Goal: Transaction & Acquisition: Purchase product/service

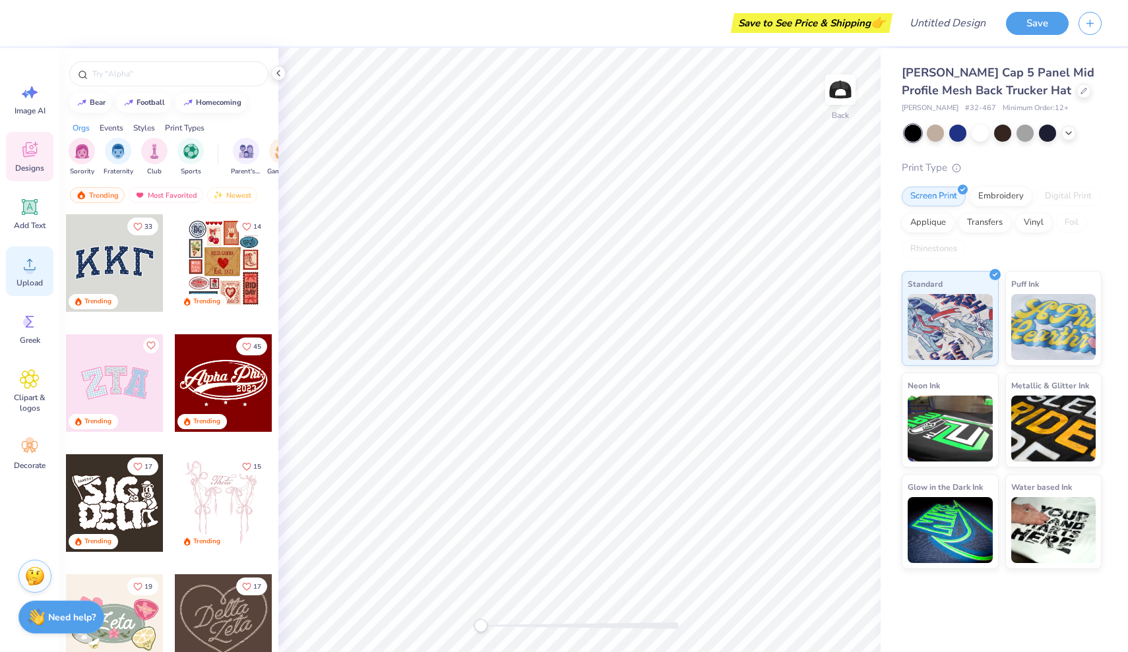
click at [36, 267] on icon at bounding box center [30, 265] width 20 height 20
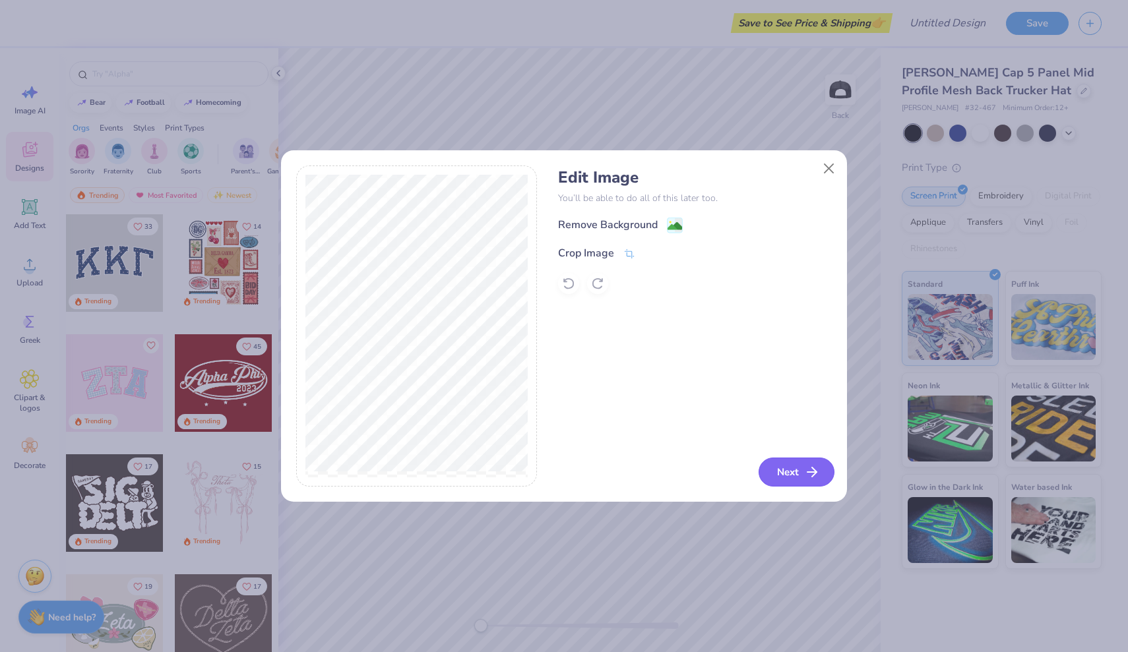
click at [828, 468] on button "Next" at bounding box center [797, 472] width 76 height 29
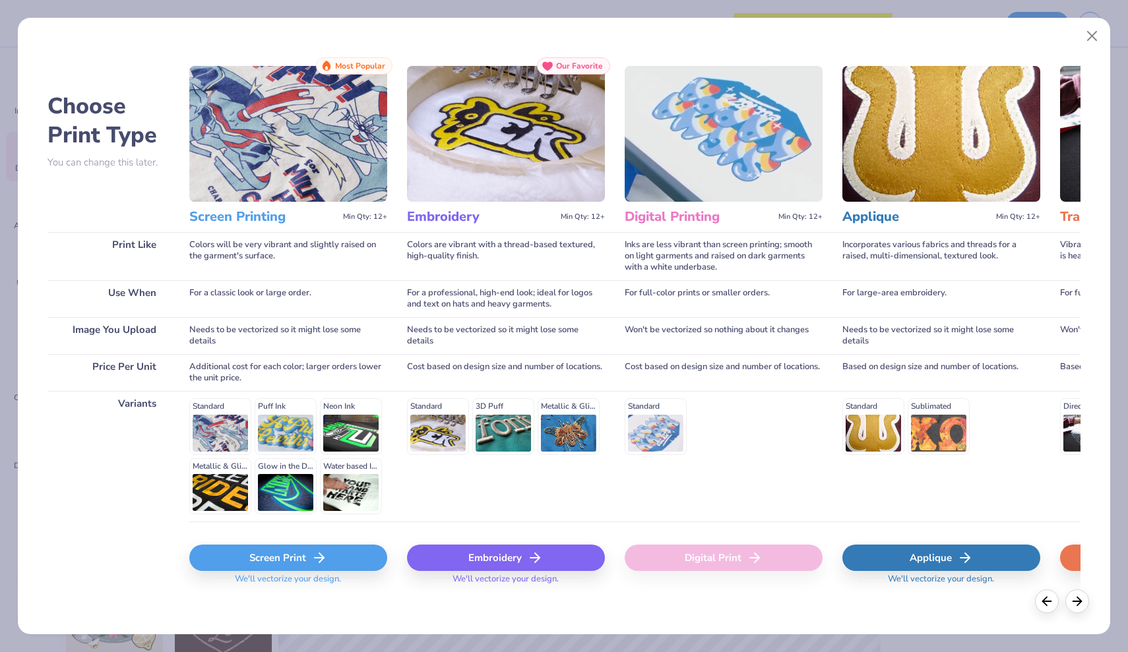
click at [285, 565] on div "Screen Print" at bounding box center [288, 558] width 198 height 26
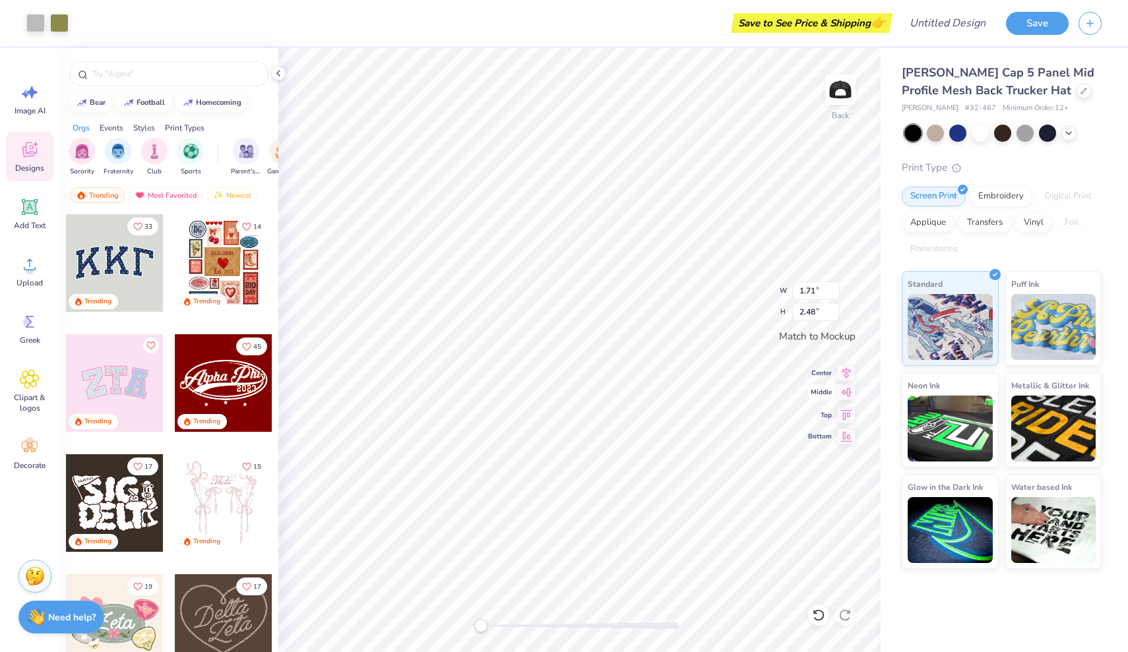
click at [814, 395] on div "Back W 1.71 1.71 " H 2.48 2.48 " Match to Mockup Center Middle Top Bottom" at bounding box center [579, 350] width 602 height 604
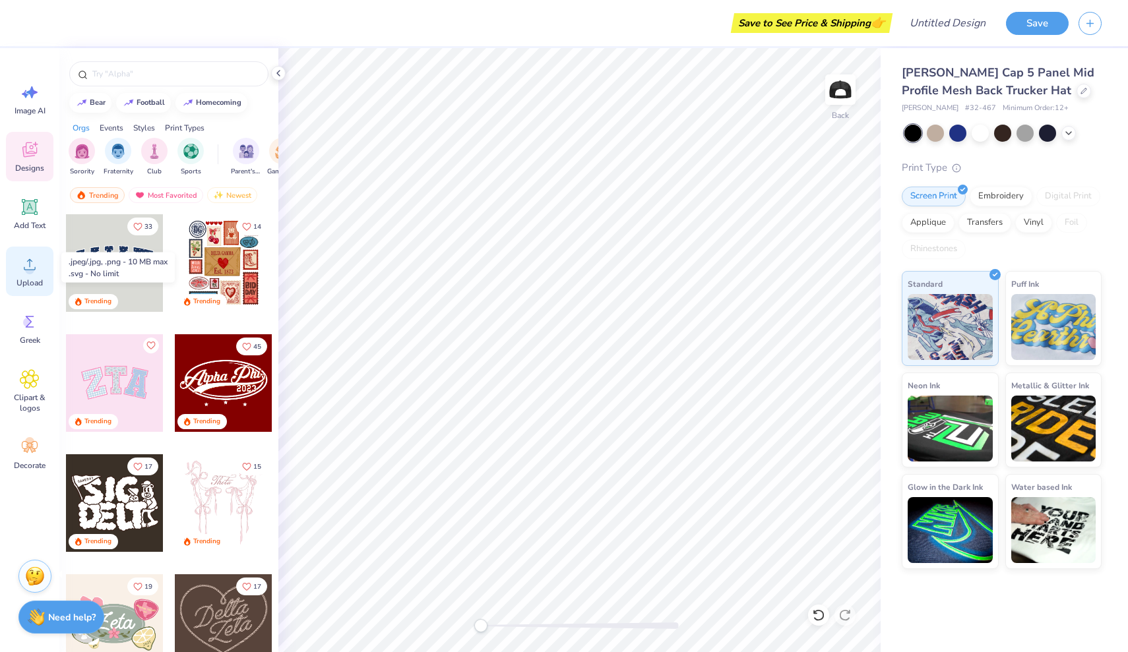
click at [32, 276] on div "Upload" at bounding box center [29, 271] width 47 height 49
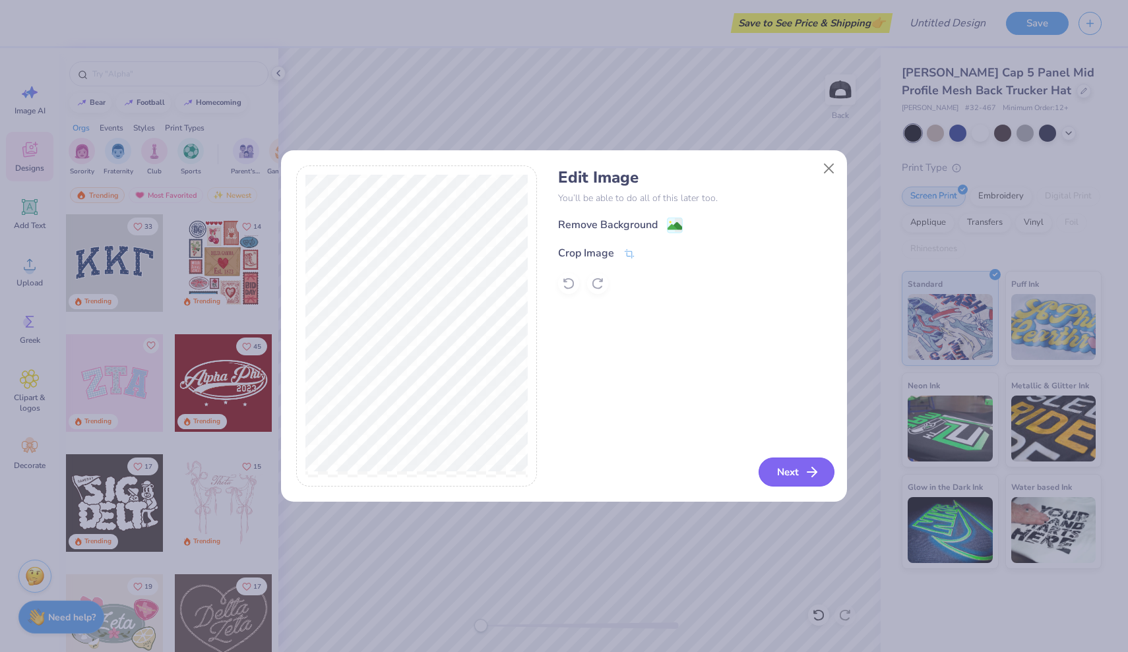
click at [790, 469] on button "Next" at bounding box center [797, 472] width 76 height 29
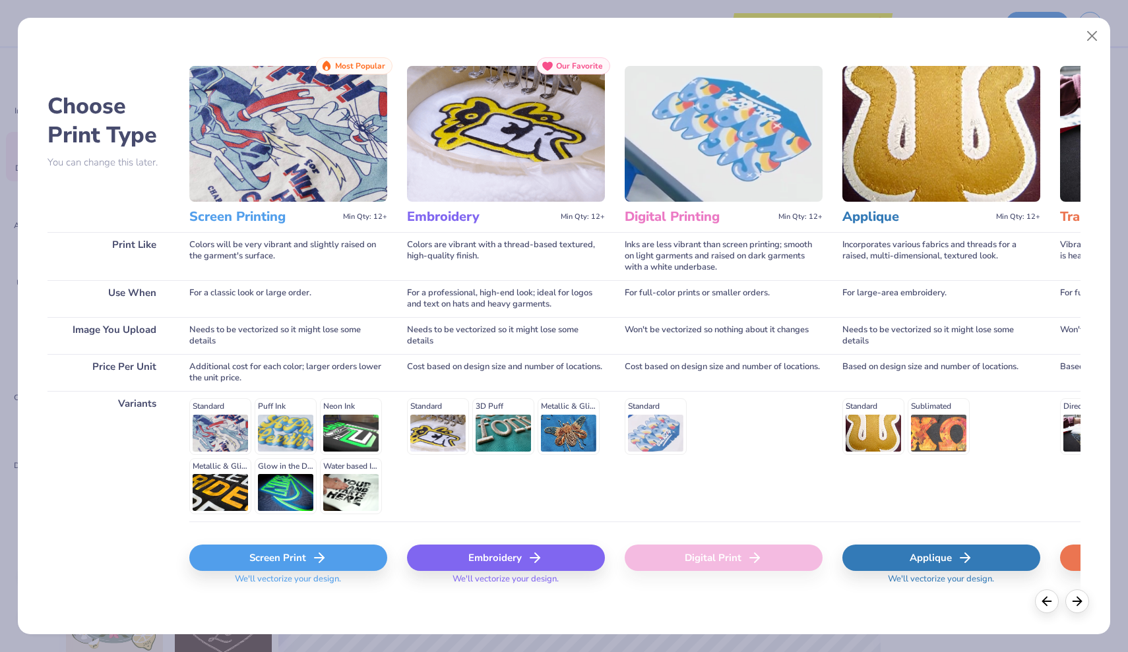
click at [280, 566] on div "Screen Print" at bounding box center [288, 558] width 198 height 26
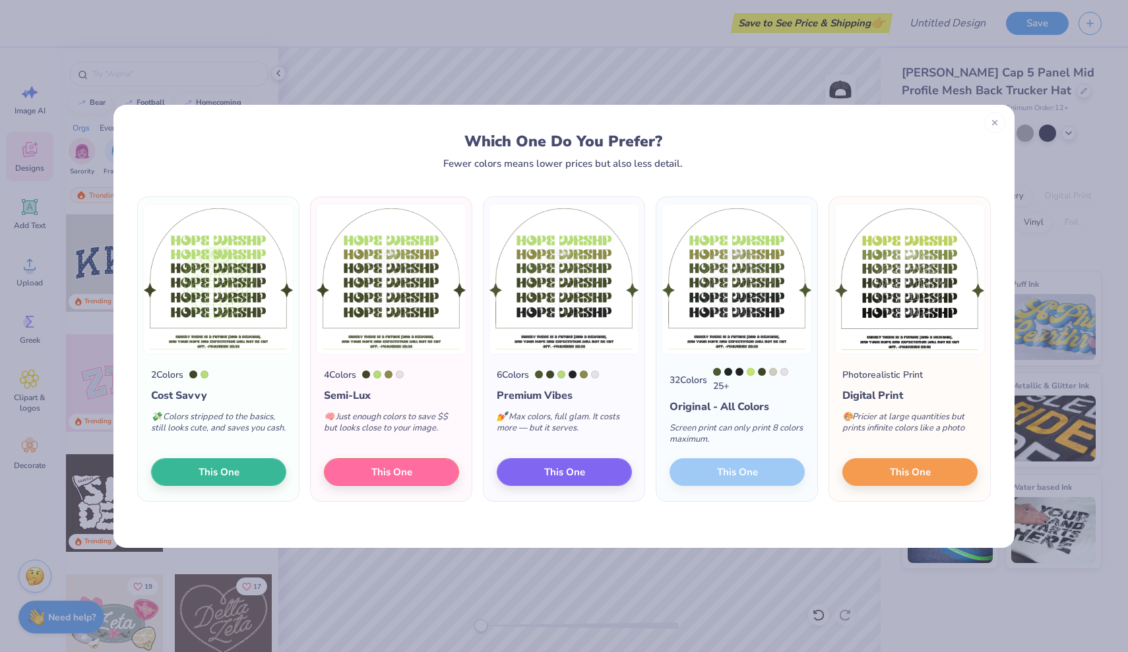
click at [740, 475] on div "32 Colors 25 + Original - All Colors Screen print can only print 8 colors maxim…" at bounding box center [736, 428] width 161 height 147
click at [731, 478] on div "32 Colors 25 + Original - All Colors Screen print can only print 8 colors maxim…" at bounding box center [736, 428] width 161 height 147
click at [901, 471] on span "This One" at bounding box center [910, 469] width 41 height 15
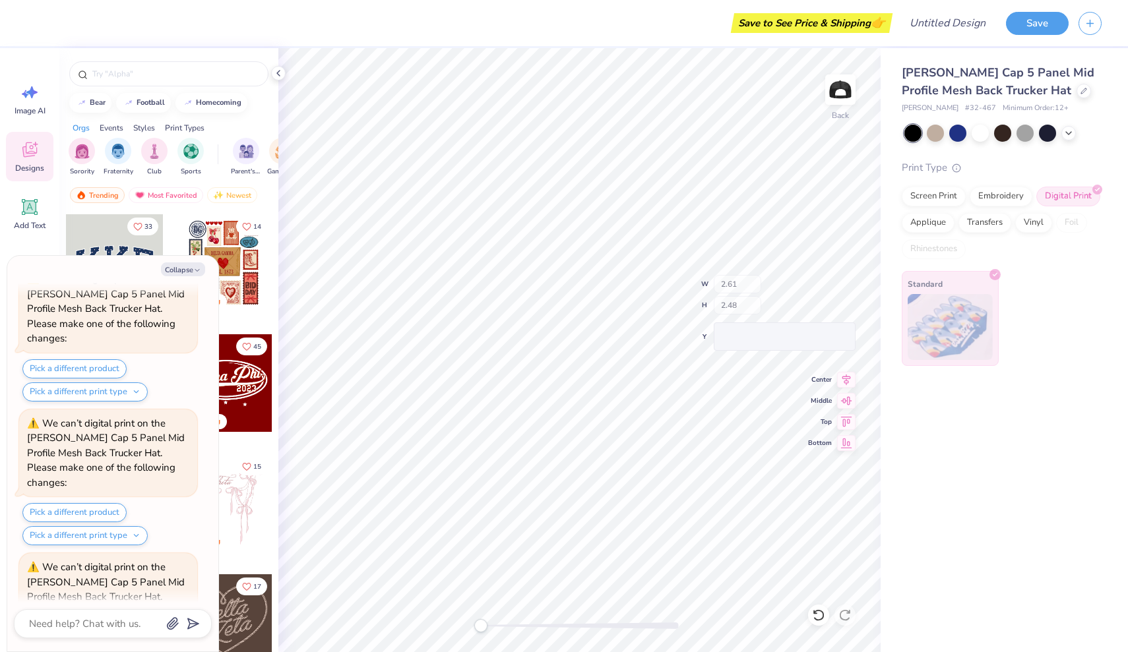
scroll to position [625, 0]
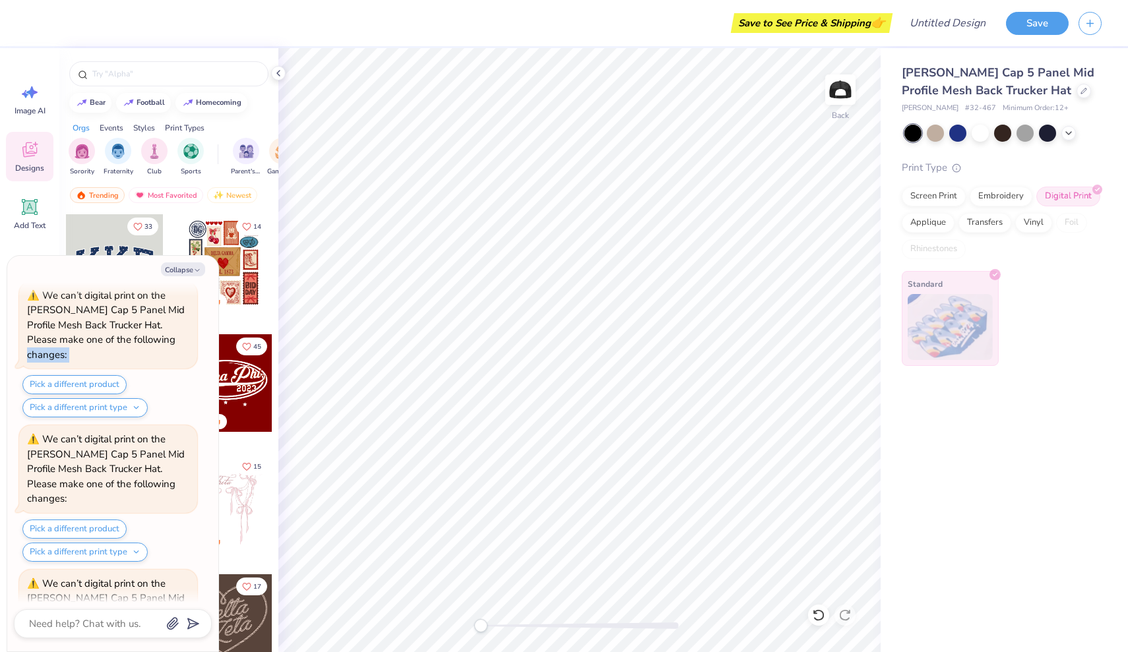
drag, startPoint x: 127, startPoint y: 281, endPoint x: 133, endPoint y: 299, distance: 19.0
click at [133, 298] on div "Collapse How can we help you? We can’t digital print on the [PERSON_NAME] Cap 5…" at bounding box center [112, 454] width 211 height 396
drag, startPoint x: 190, startPoint y: 579, endPoint x: 181, endPoint y: 640, distance: 61.3
click at [181, 640] on div "Collapse How can we help you? We can’t digital print on the [PERSON_NAME] Cap 5…" at bounding box center [112, 454] width 211 height 396
click at [188, 268] on button "Collapse" at bounding box center [183, 270] width 44 height 14
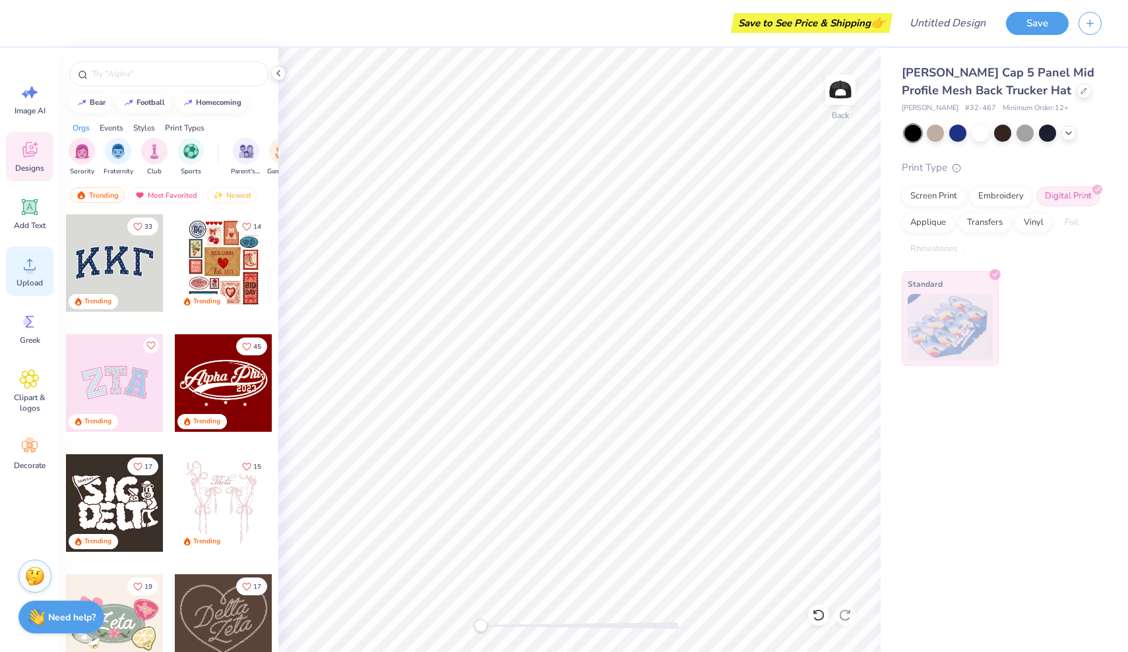
click at [26, 278] on span "Upload" at bounding box center [29, 283] width 26 height 11
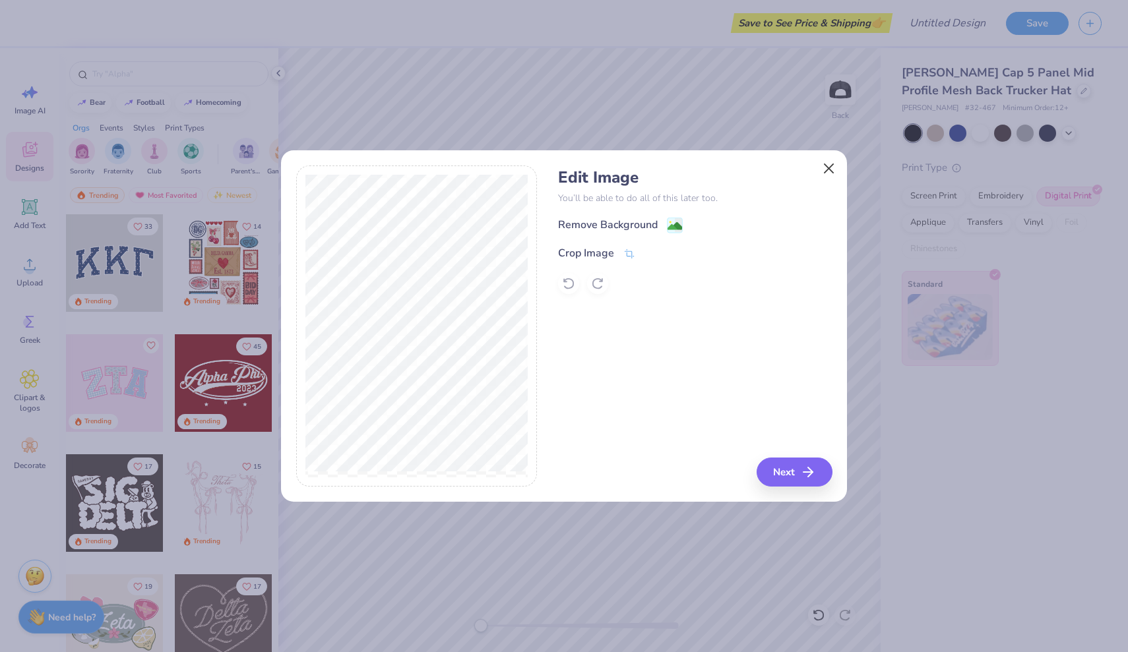
click at [830, 173] on button "Close" at bounding box center [829, 168] width 25 height 25
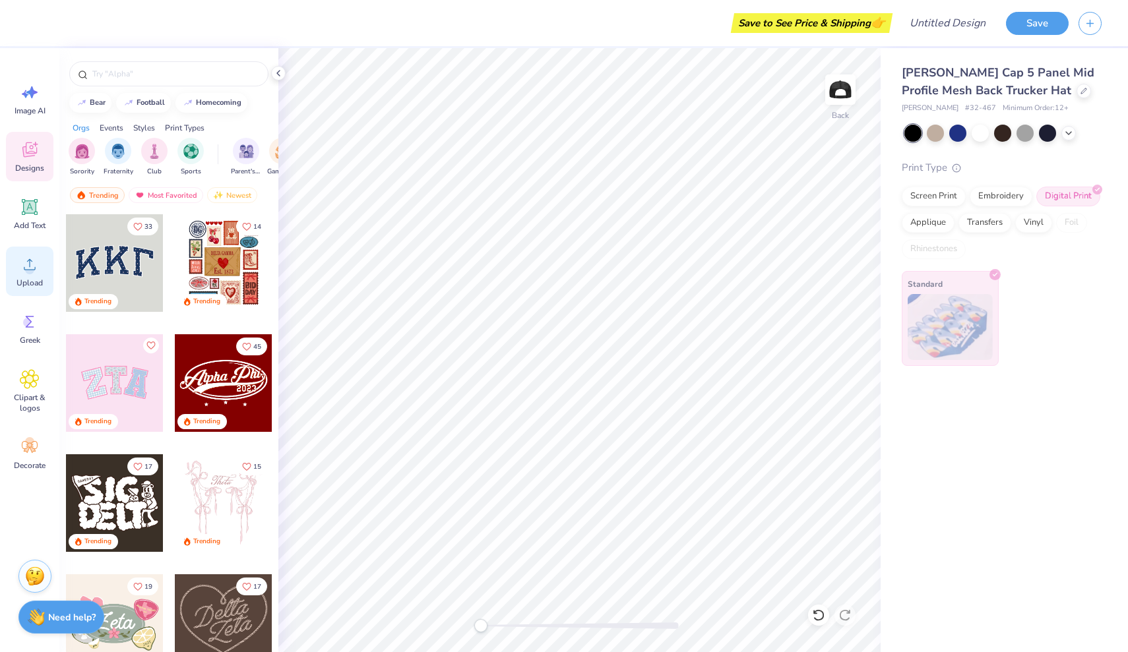
click at [38, 291] on div "Upload" at bounding box center [29, 271] width 47 height 49
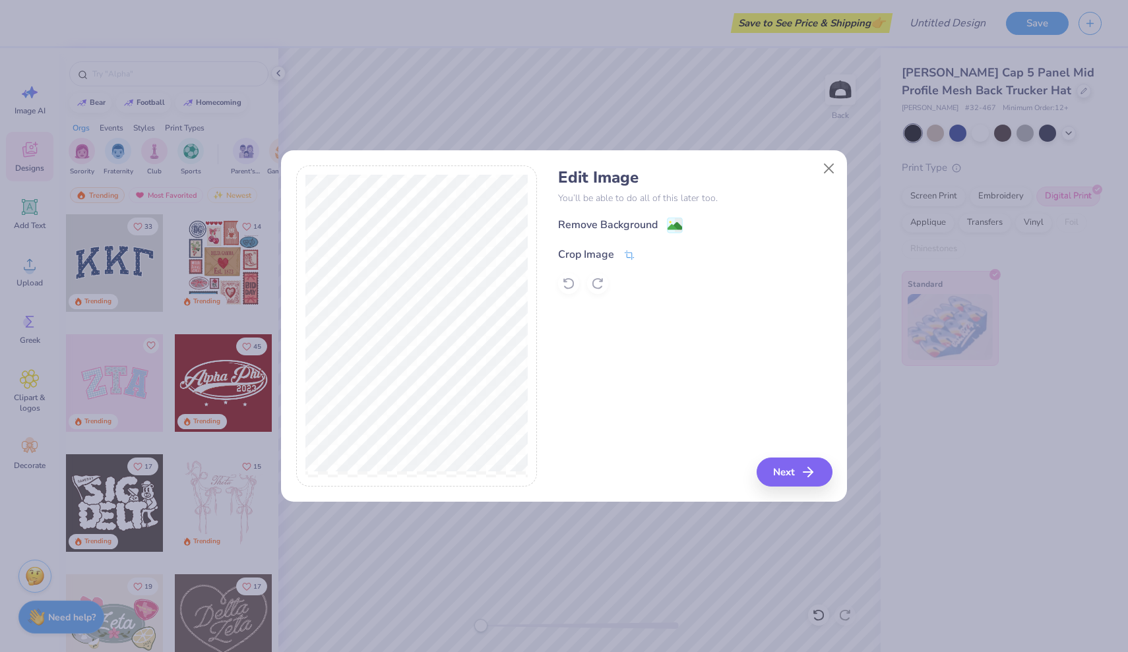
click at [619, 249] on div "Crop Image" at bounding box center [596, 255] width 77 height 16
click at [301, 305] on div at bounding box center [416, 327] width 241 height 322
click at [807, 469] on div "Edit Image You’ll be able to do all of this later too. Remove Background Crop I…" at bounding box center [695, 327] width 274 height 322
click at [784, 480] on div "Edit Image You’ll be able to do all of this later too. Remove Background Crop I…" at bounding box center [695, 327] width 274 height 322
click at [798, 473] on div "Edit Image You’ll be able to do all of this later too. Remove Background Crop I…" at bounding box center [695, 327] width 274 height 322
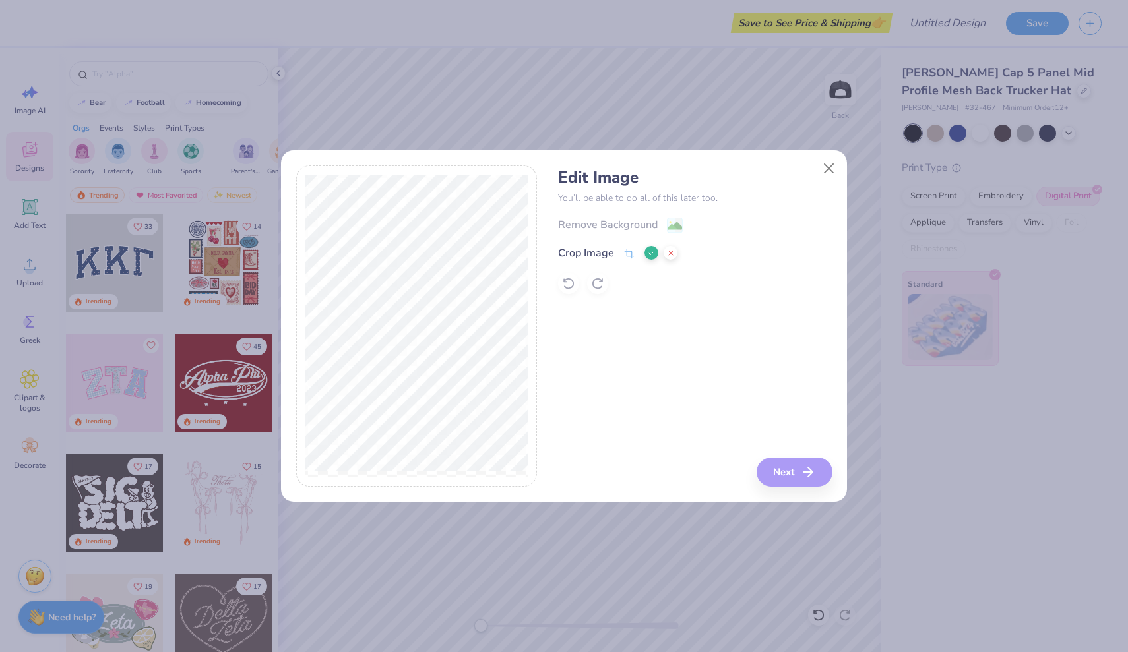
click at [811, 466] on div "Edit Image You’ll be able to do all of this later too. Remove Background Crop I…" at bounding box center [695, 327] width 274 height 322
click at [692, 411] on div "Edit Image You’ll be able to do all of this later too. Remove Background Crop I…" at bounding box center [695, 327] width 274 height 322
click at [650, 253] on icon at bounding box center [652, 253] width 8 height 8
click at [811, 471] on icon "button" at bounding box center [812, 472] width 16 height 16
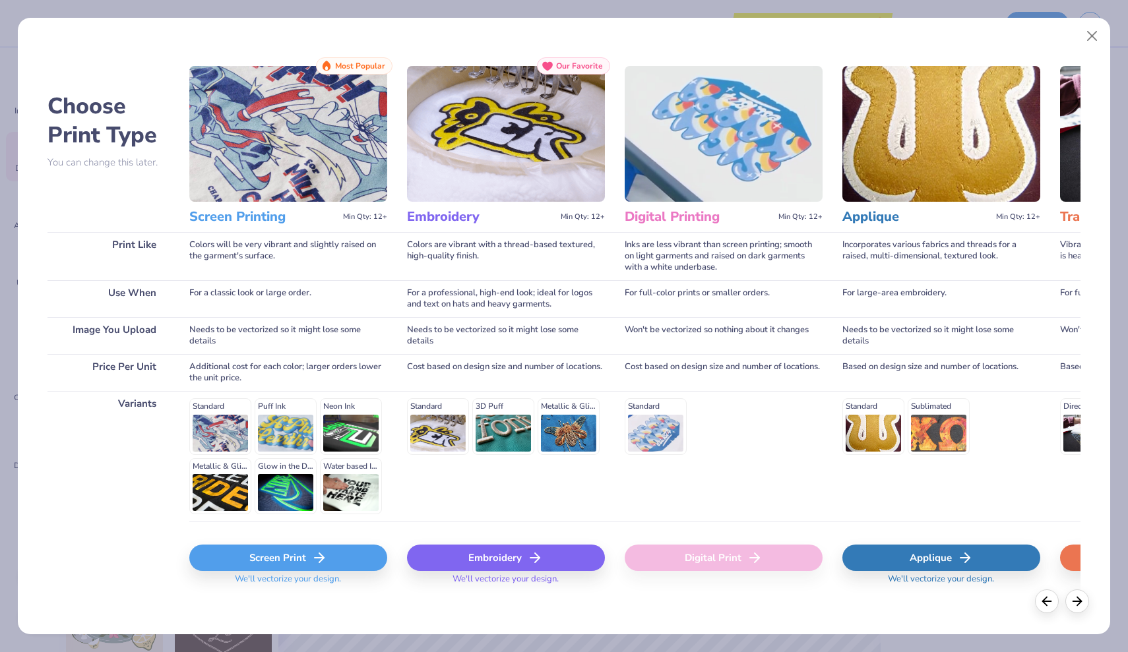
click at [329, 565] on div "Screen Print" at bounding box center [288, 558] width 198 height 26
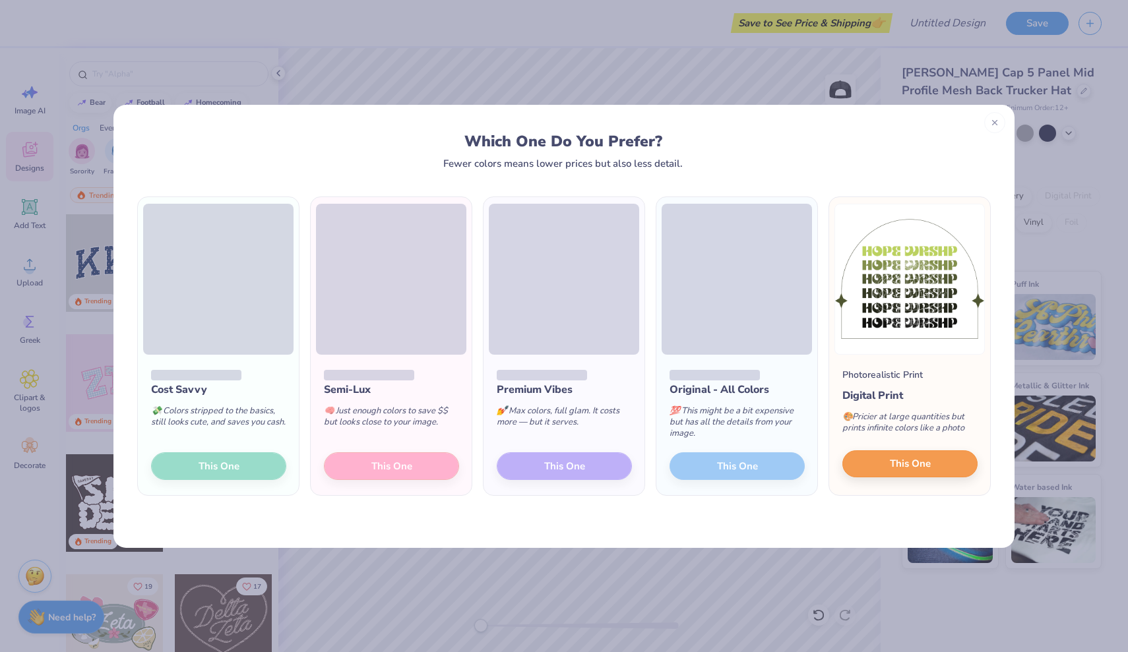
click at [945, 464] on button "This One" at bounding box center [909, 465] width 135 height 28
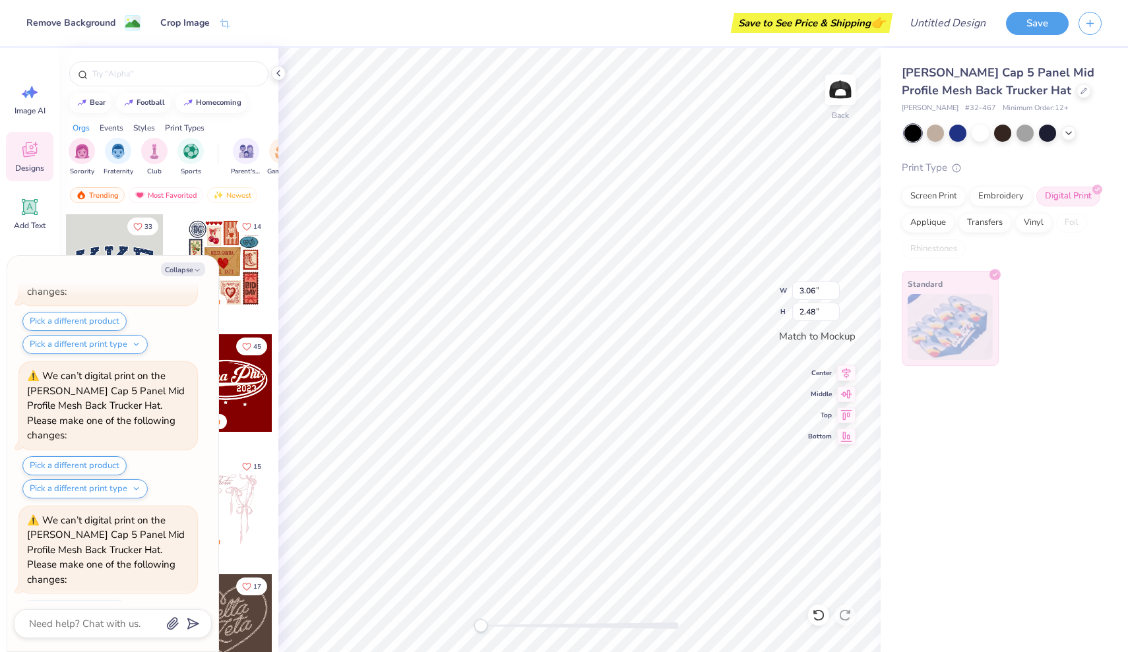
scroll to position [1393, 0]
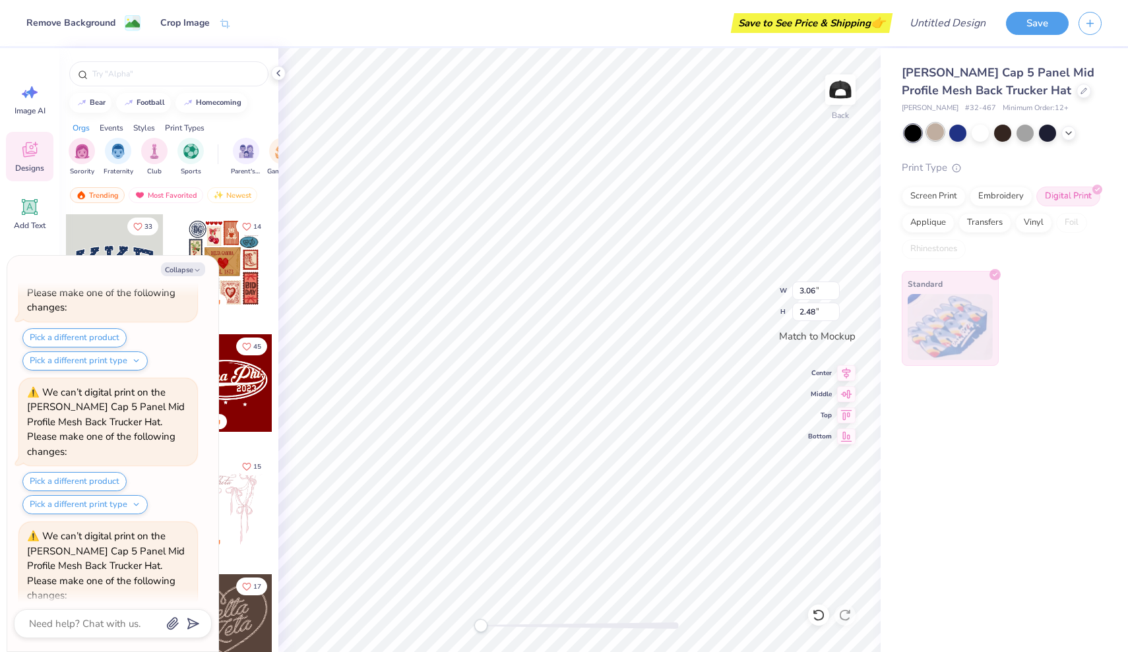
click at [936, 127] on div at bounding box center [935, 131] width 17 height 17
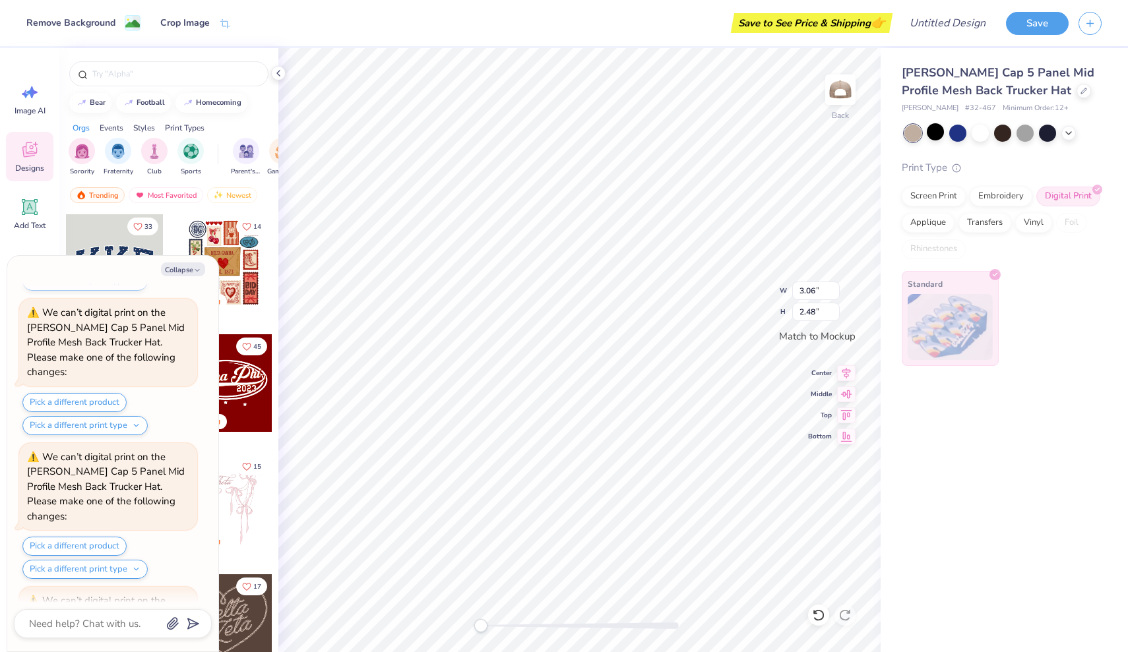
scroll to position [2033, 0]
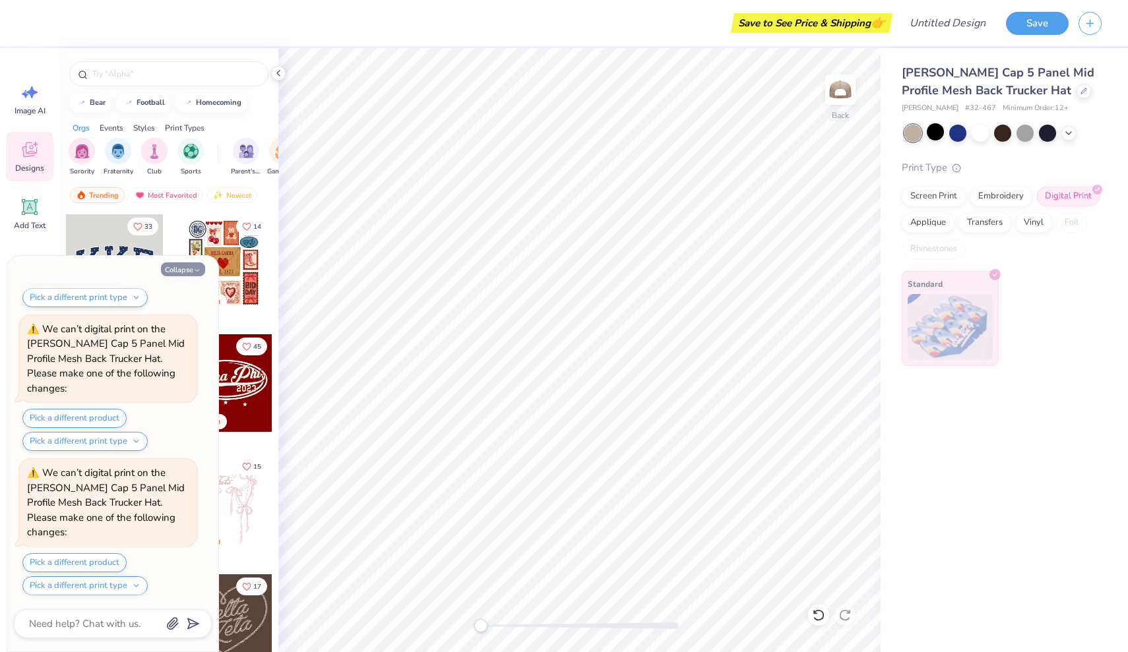
click at [189, 269] on button "Collapse" at bounding box center [183, 270] width 44 height 14
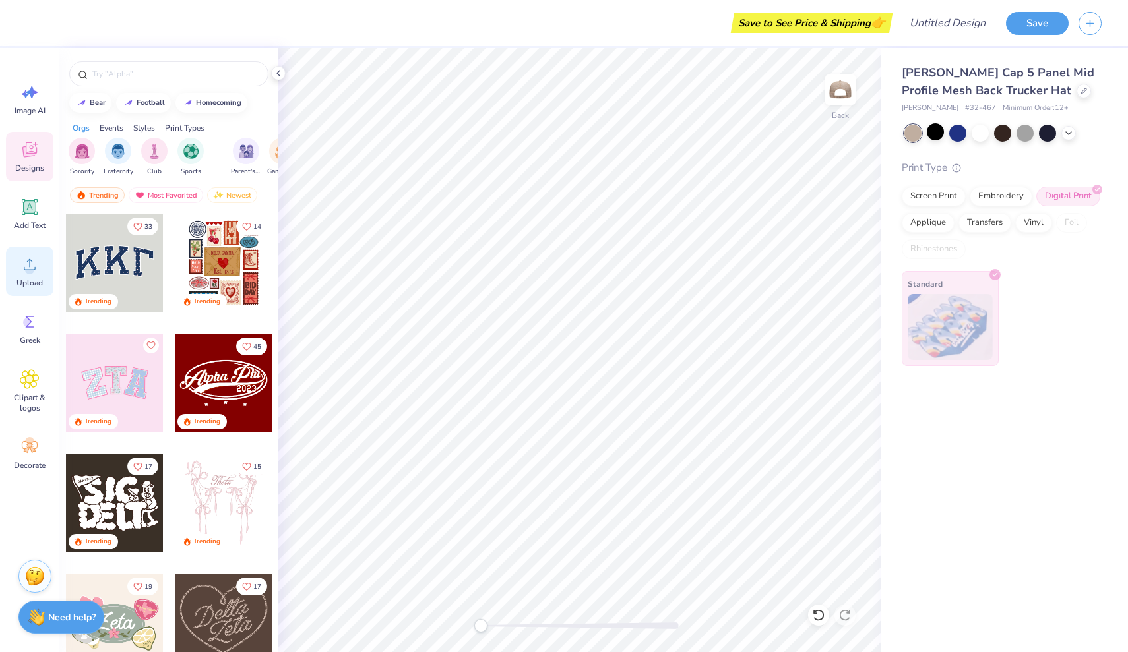
click at [31, 274] on div "Upload" at bounding box center [29, 271] width 47 height 49
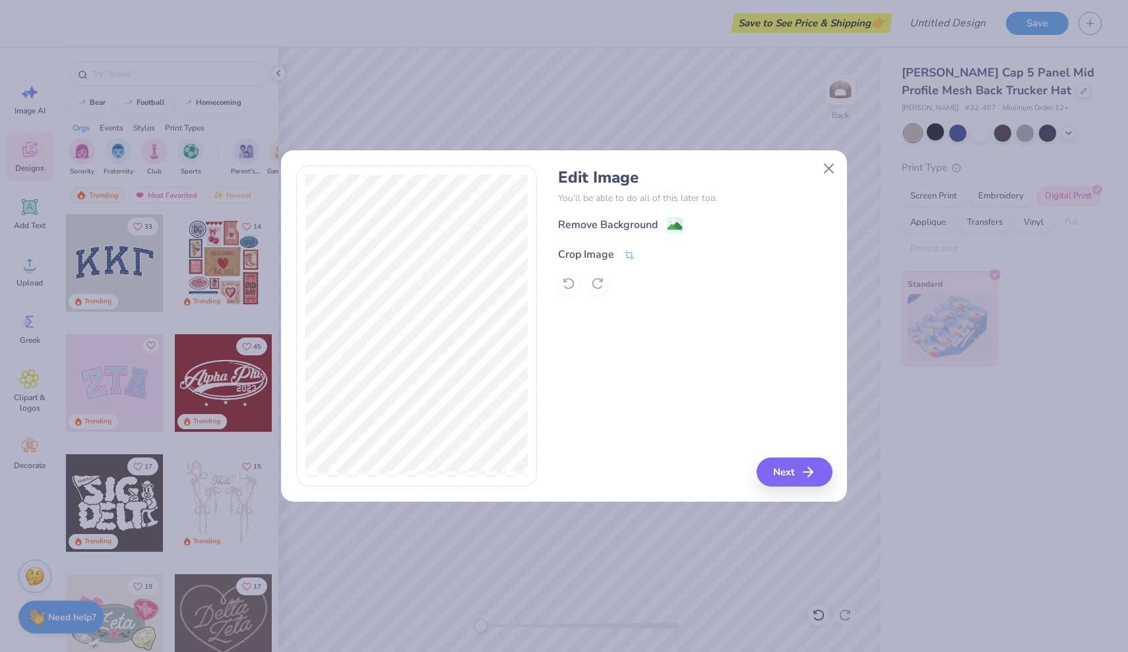
click at [627, 256] on icon at bounding box center [629, 255] width 12 height 12
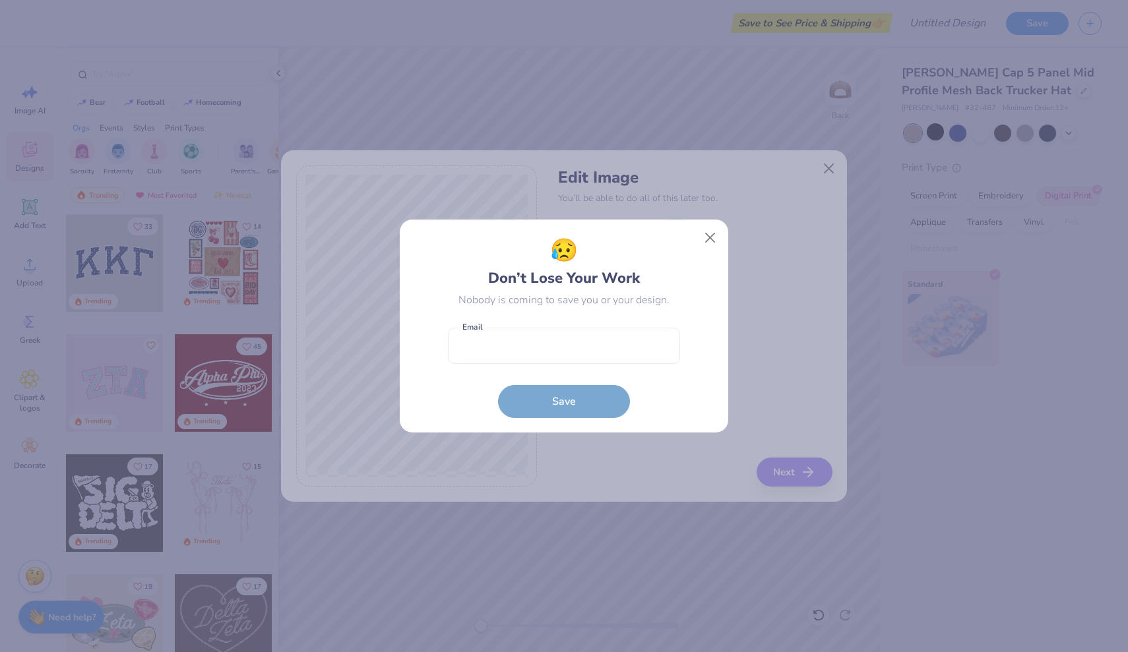
click at [515, 418] on body "Save to See Price & Shipping 👉 Design Title Save Image AI Designs Add Text Uplo…" at bounding box center [564, 326] width 1128 height 652
click at [709, 239] on button "Close" at bounding box center [710, 238] width 25 height 25
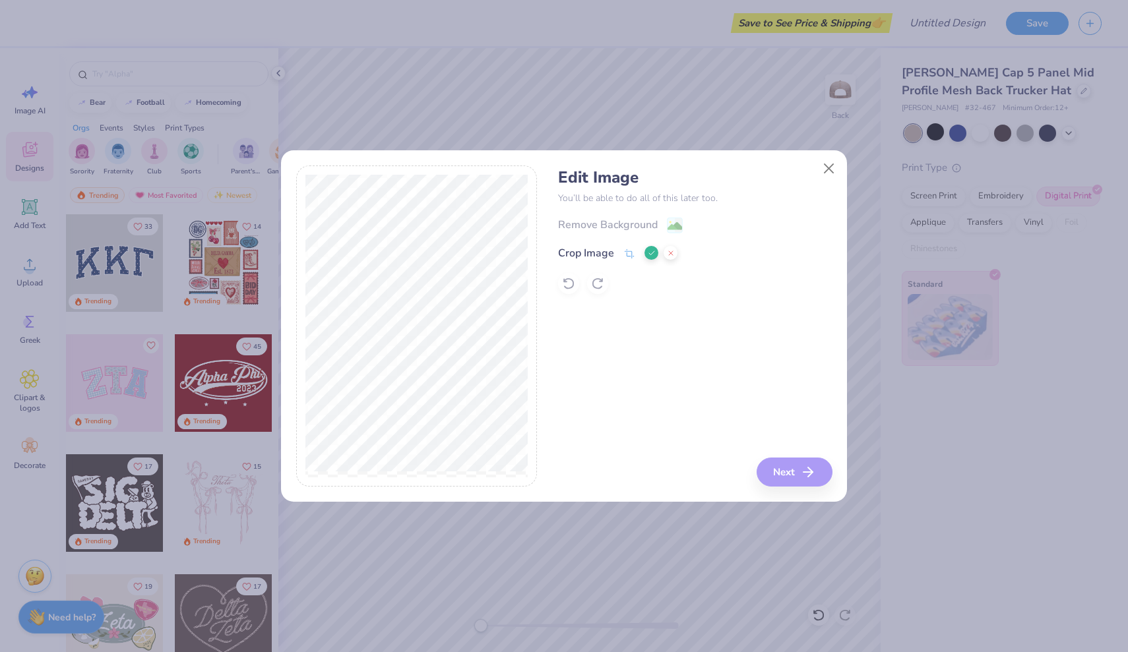
click at [542, 307] on div "Edit Image You’ll be able to do all of this later too. Remove Background Crop I…" at bounding box center [564, 327] width 536 height 322
click at [421, 171] on div at bounding box center [416, 327] width 241 height 322
click at [817, 468] on div "Edit Image You’ll be able to do all of this later too. Remove Background Crop I…" at bounding box center [695, 327] width 274 height 322
click at [788, 469] on div "Edit Image You’ll be able to do all of this later too. Remove Background Crop I…" at bounding box center [695, 327] width 274 height 322
click at [648, 256] on icon at bounding box center [652, 253] width 8 height 8
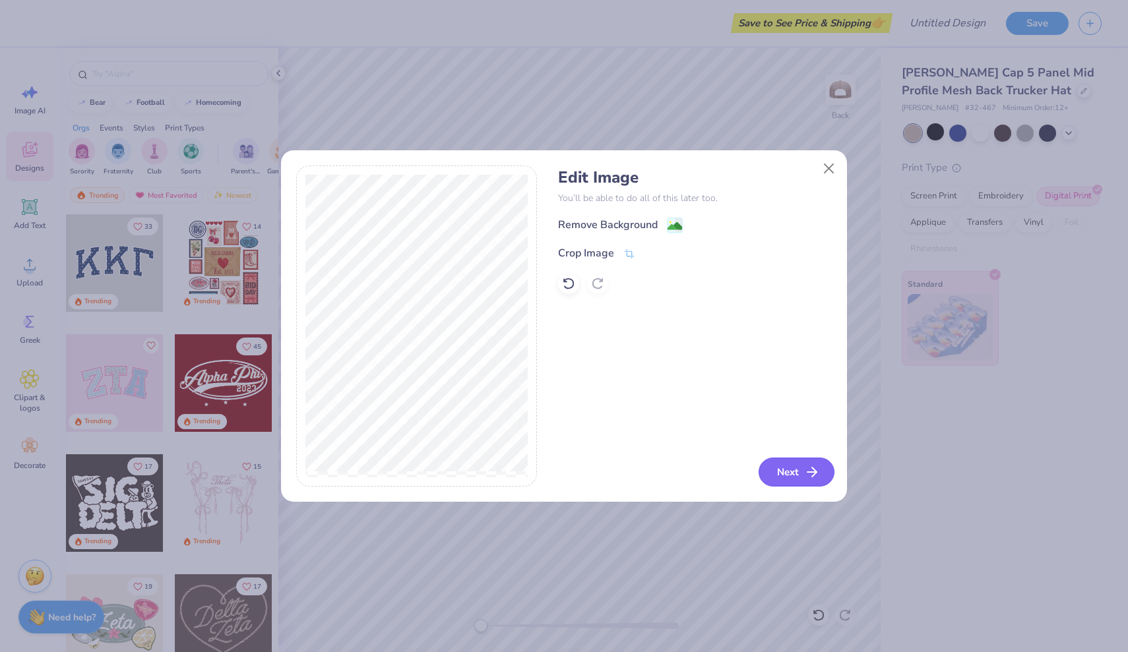
click at [794, 483] on button "Next" at bounding box center [797, 472] width 76 height 29
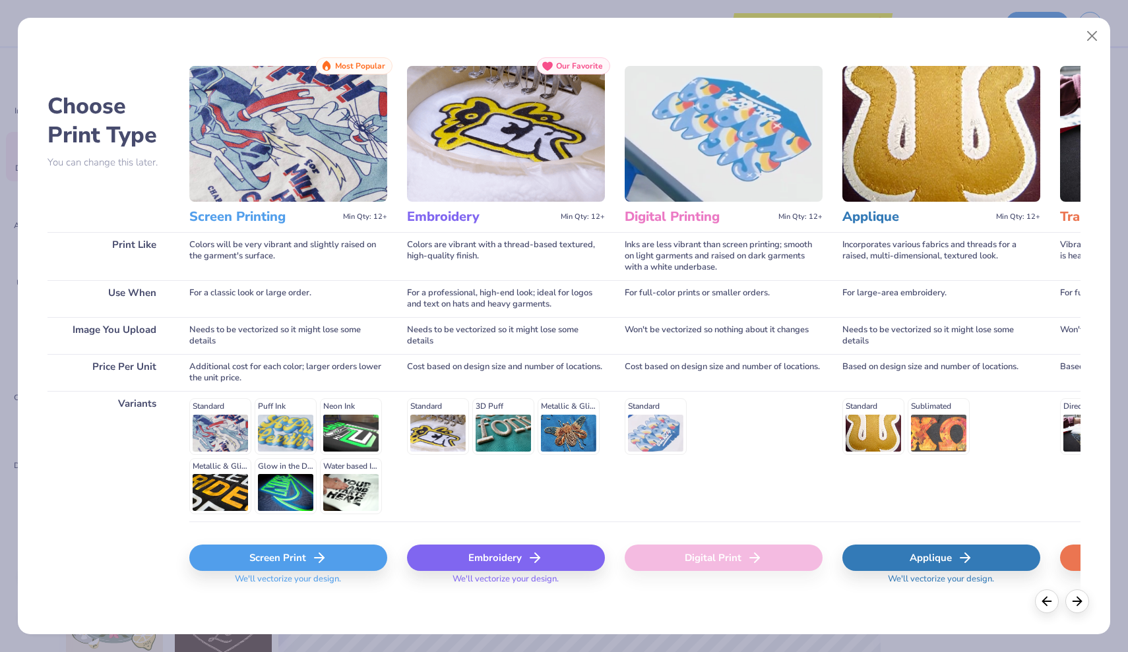
click at [327, 553] on icon at bounding box center [319, 558] width 16 height 16
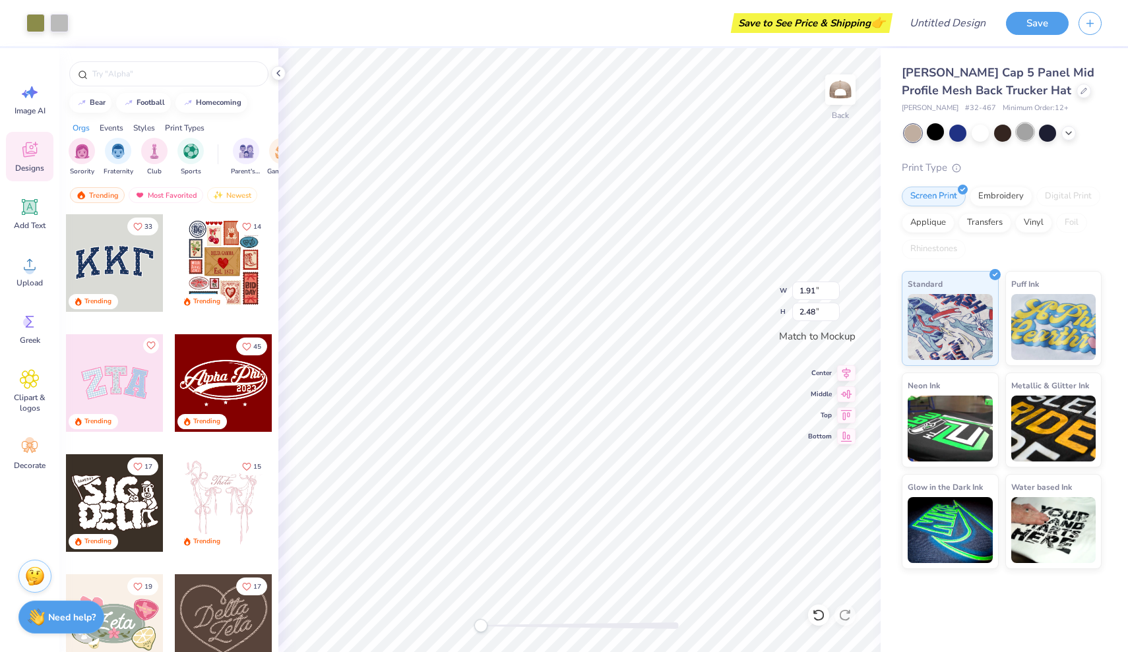
click at [1028, 131] on div at bounding box center [1025, 131] width 17 height 17
click at [979, 131] on div at bounding box center [980, 131] width 17 height 17
click at [1065, 135] on icon at bounding box center [1068, 132] width 11 height 11
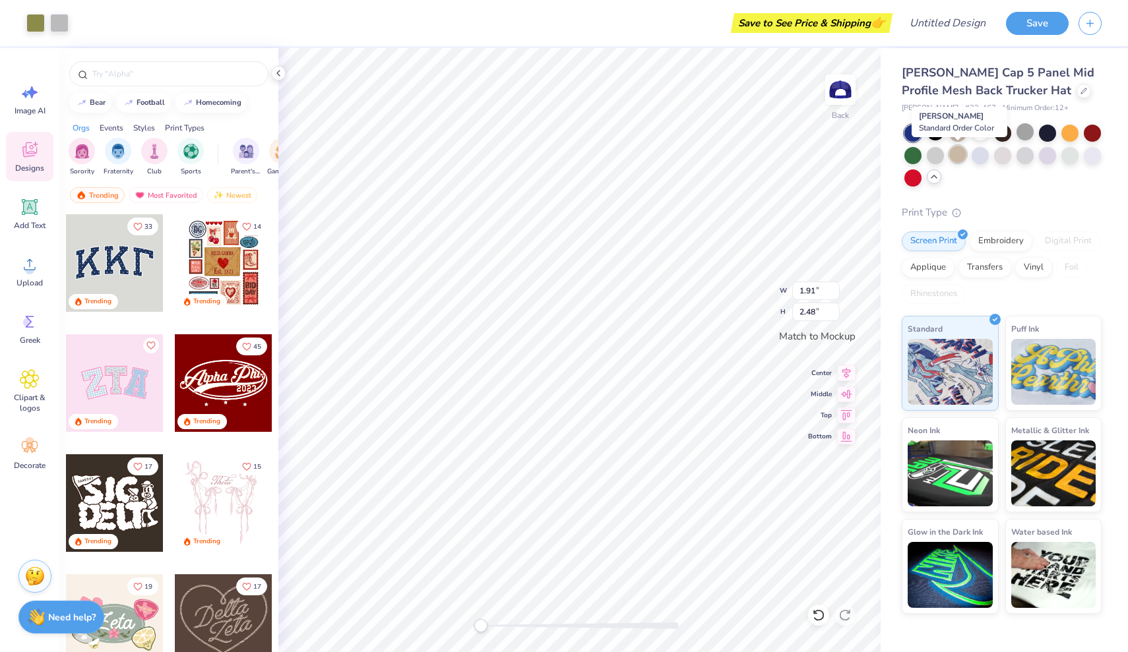
click at [955, 158] on div at bounding box center [957, 154] width 17 height 17
click at [961, 131] on div at bounding box center [957, 133] width 17 height 17
click at [959, 152] on div at bounding box center [957, 154] width 17 height 17
click at [1052, 154] on div at bounding box center [1047, 154] width 17 height 17
click at [1070, 156] on div at bounding box center [1069, 154] width 17 height 17
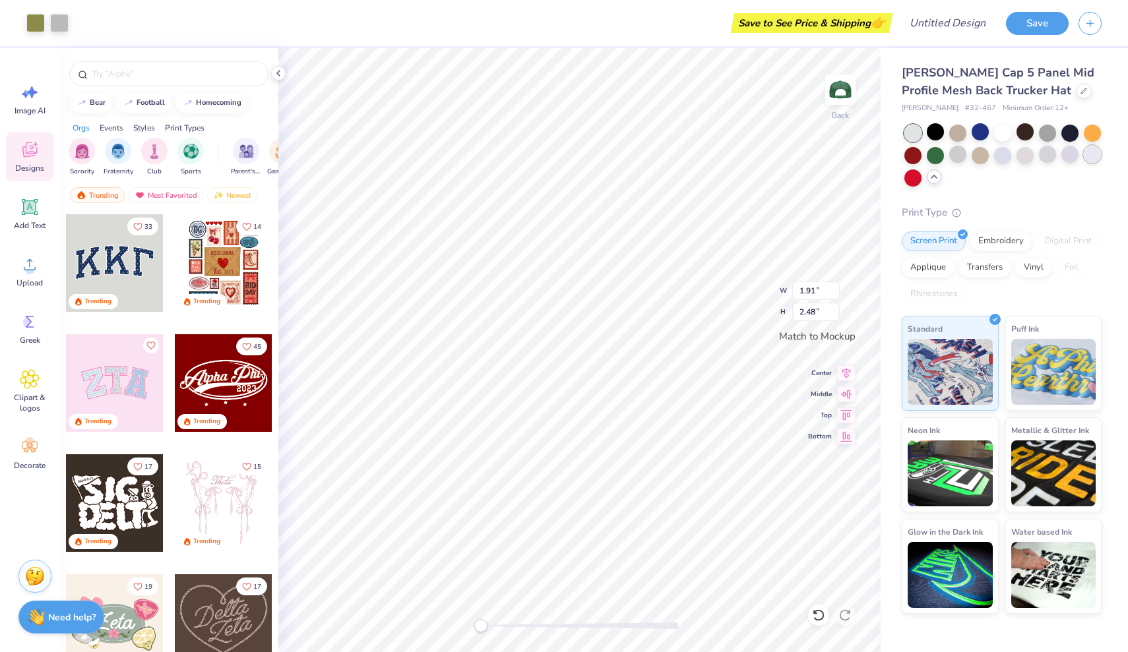
click at [1085, 159] on div at bounding box center [1092, 154] width 17 height 17
click at [938, 132] on div at bounding box center [935, 131] width 17 height 17
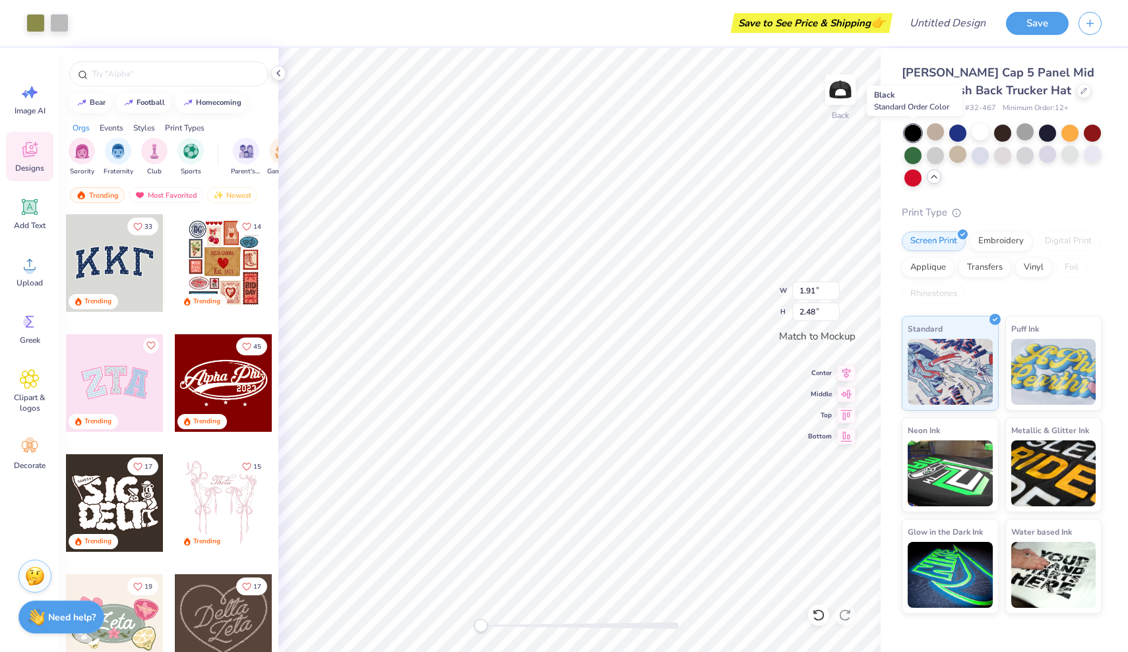
click at [913, 135] on div at bounding box center [912, 133] width 17 height 17
click at [929, 136] on div at bounding box center [935, 131] width 17 height 17
click at [998, 136] on div at bounding box center [1002, 131] width 17 height 17
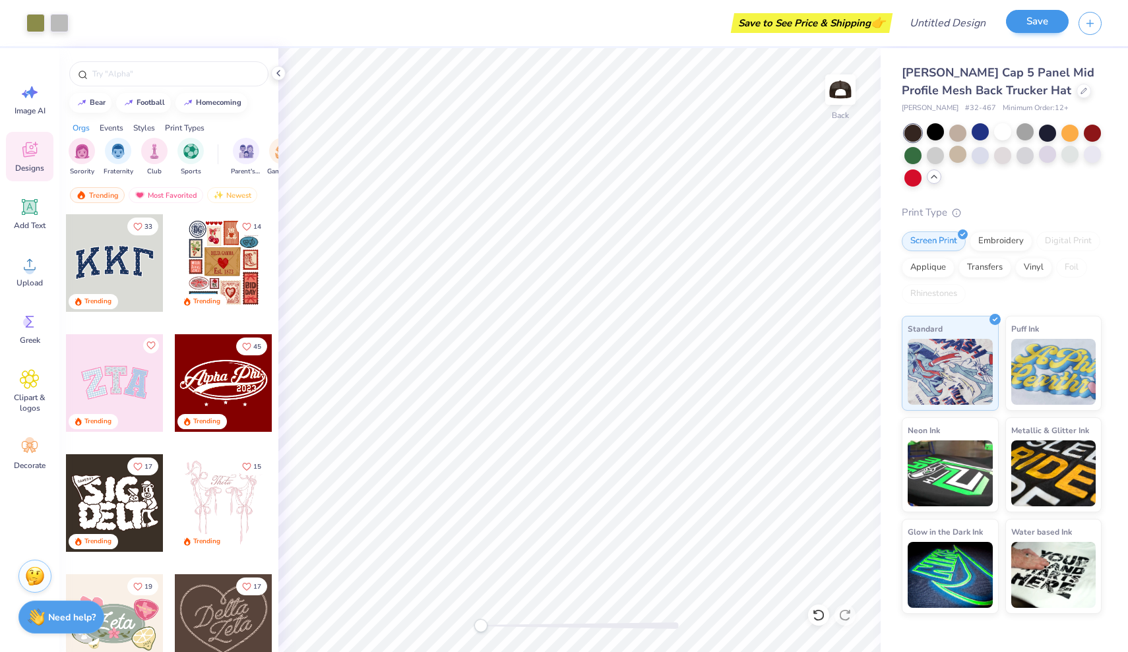
click at [1039, 25] on button "Save" at bounding box center [1037, 21] width 63 height 23
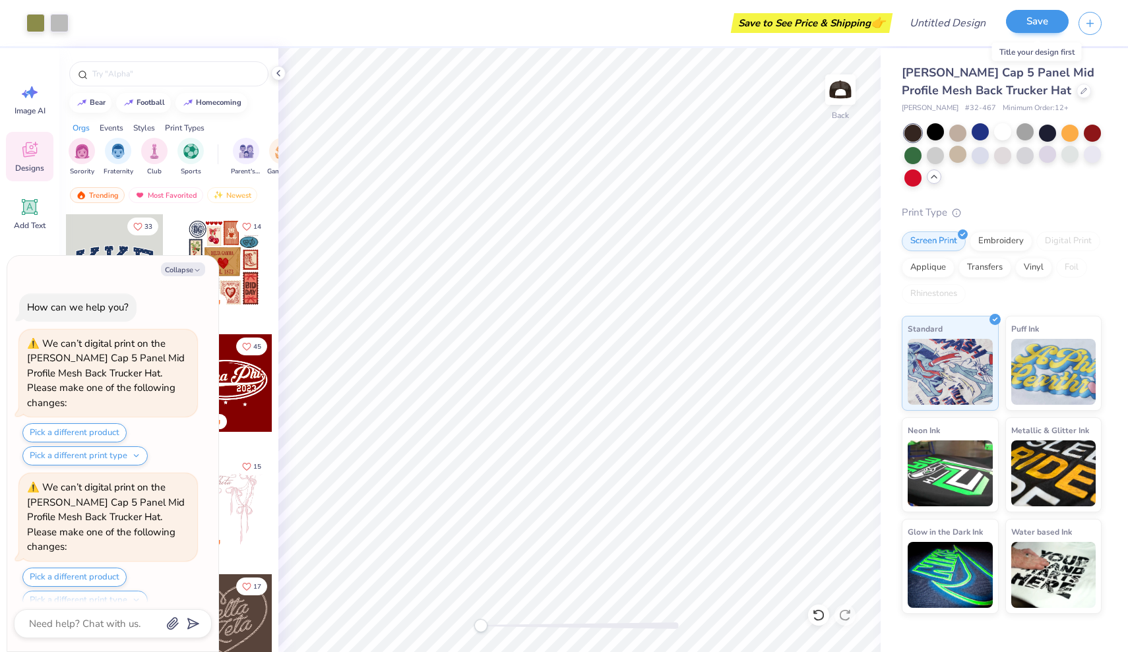
scroll to position [2068, 0]
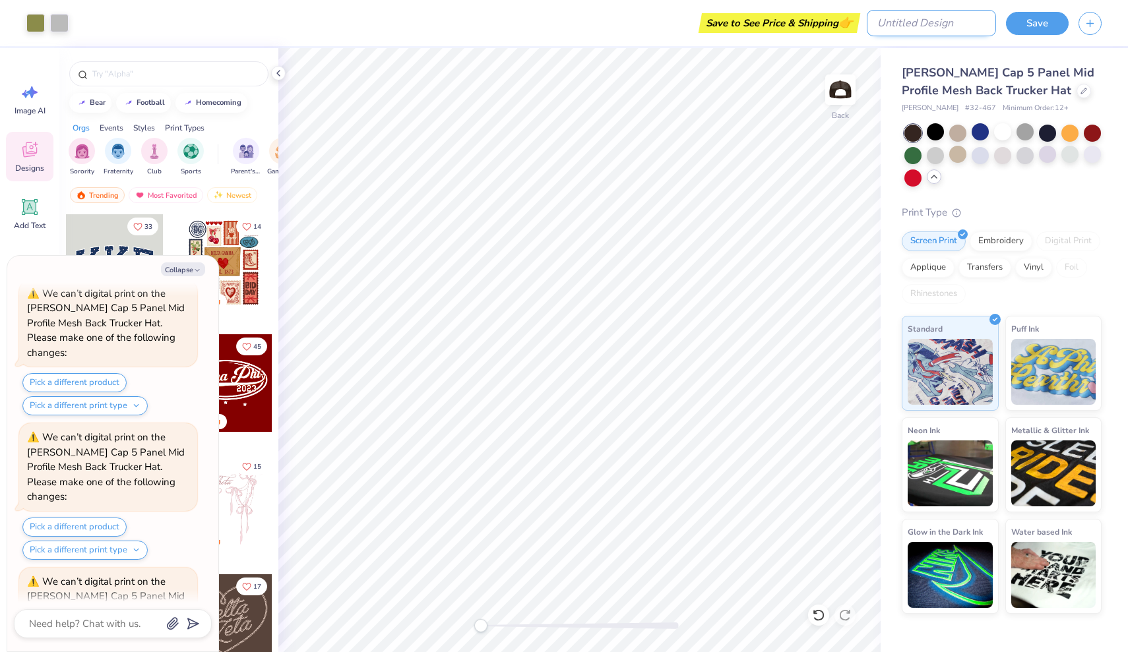
type textarea "x"
click at [964, 28] on input "Design Title" at bounding box center [931, 23] width 129 height 26
type input "H"
type textarea "x"
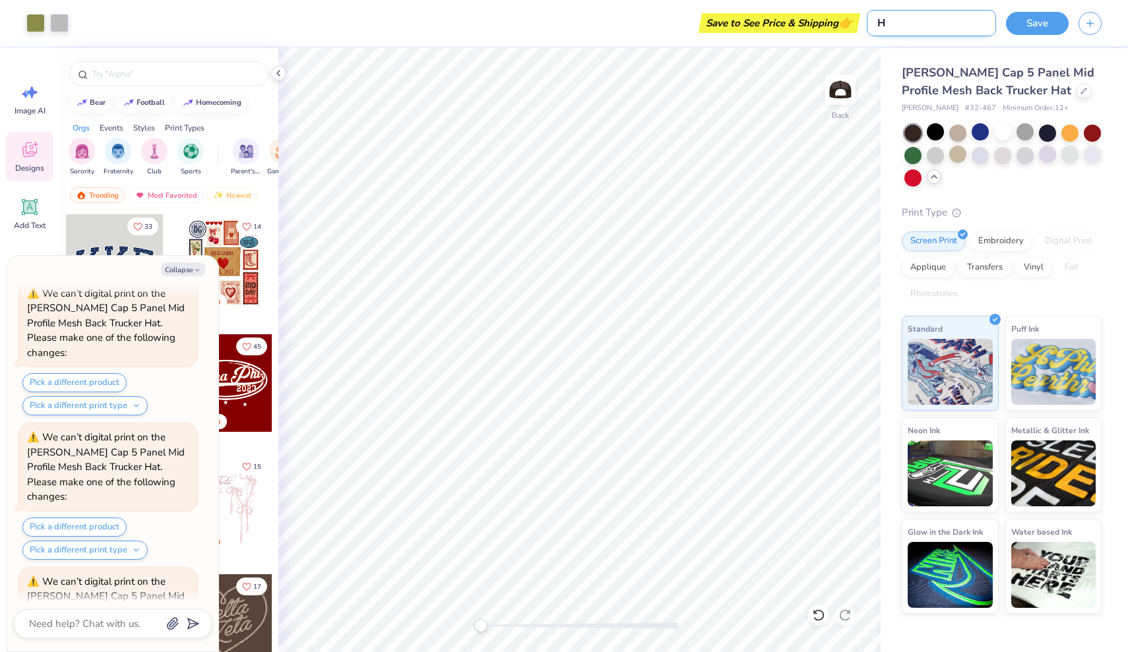
type input "Ho"
type textarea "x"
type input "Hop"
type textarea "x"
type input "Hope"
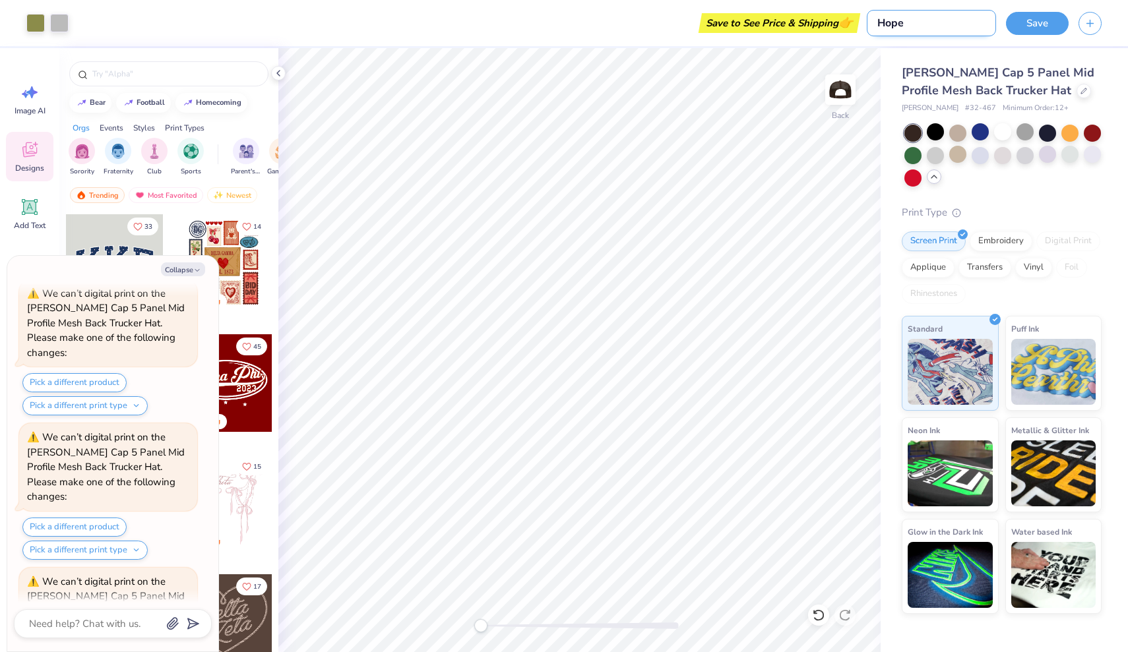
type textarea "x"
type input "Hope"
type textarea "x"
type input "Hope C"
type textarea "x"
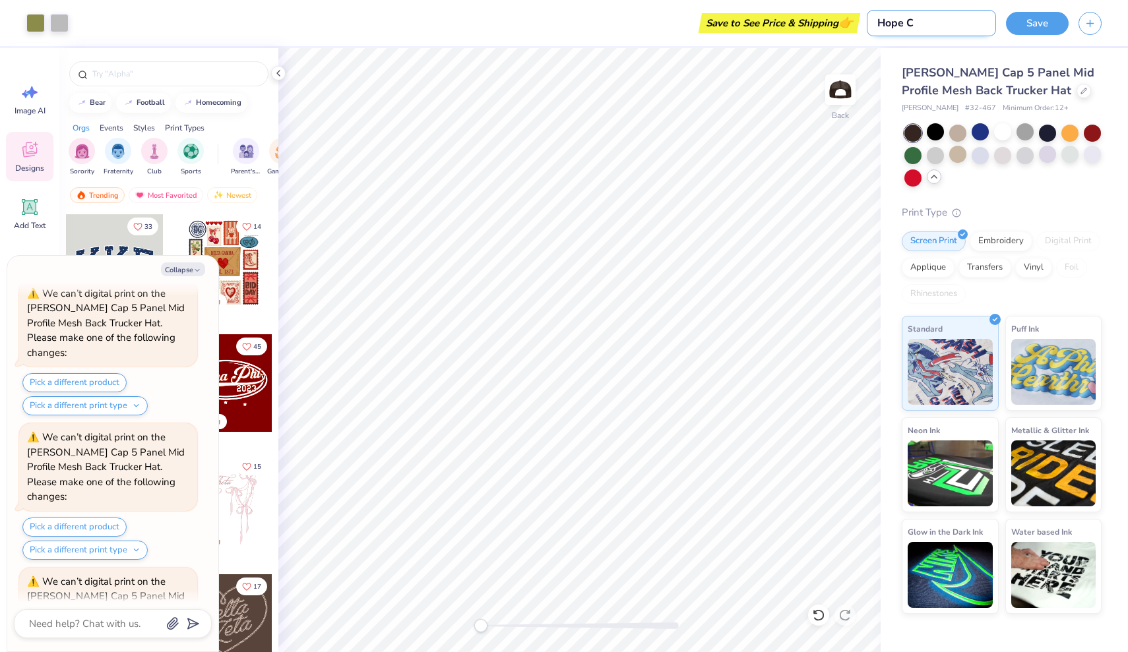
type input "Hope CH"
type textarea "x"
type input "Hope CHi"
type textarea "x"
type input "[PERSON_NAME]"
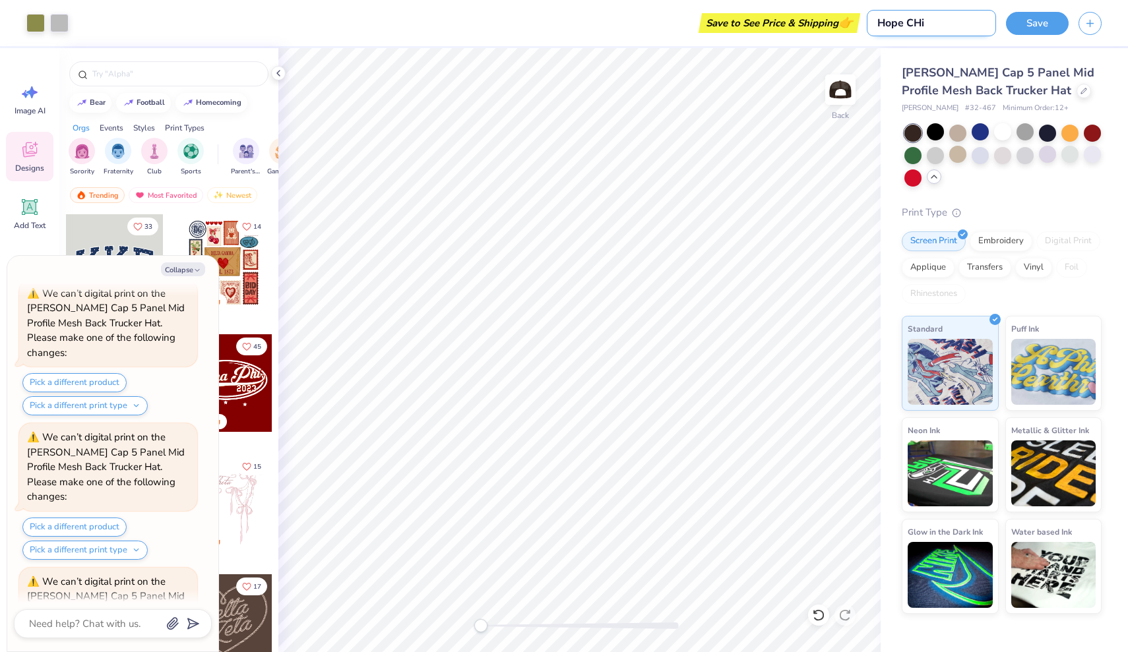
type textarea "x"
type input "Hope CHiur"
type textarea "x"
type input "[PERSON_NAME]"
type textarea "x"
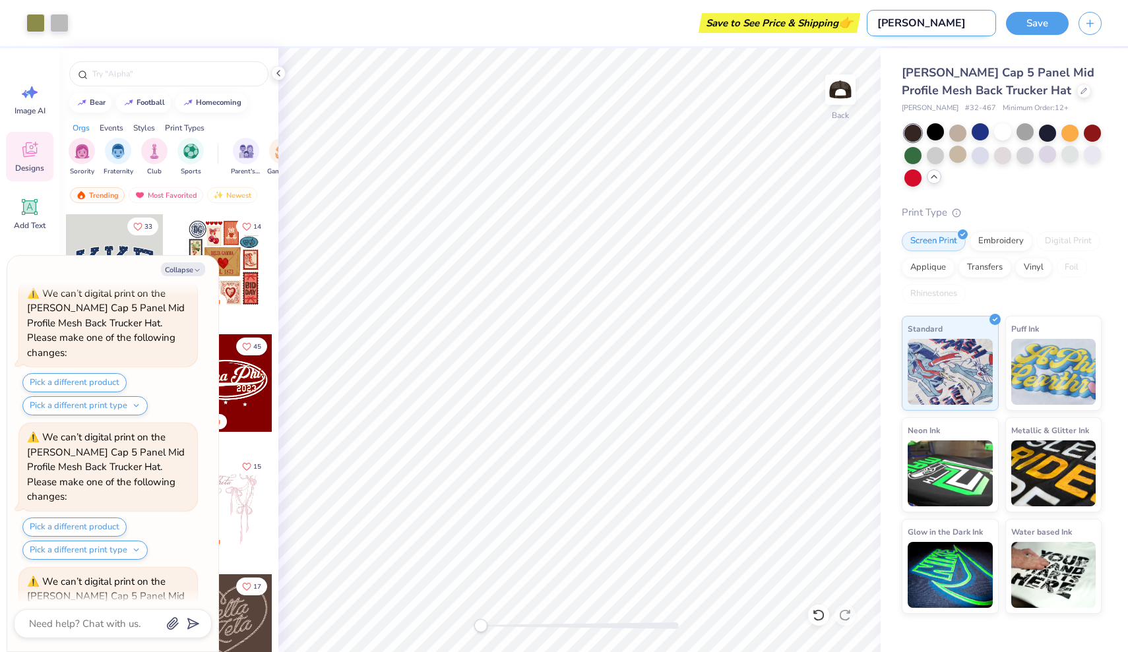
type input "Hope CHi"
type textarea "x"
type input "Hope CH"
type textarea "x"
type input "Hope C"
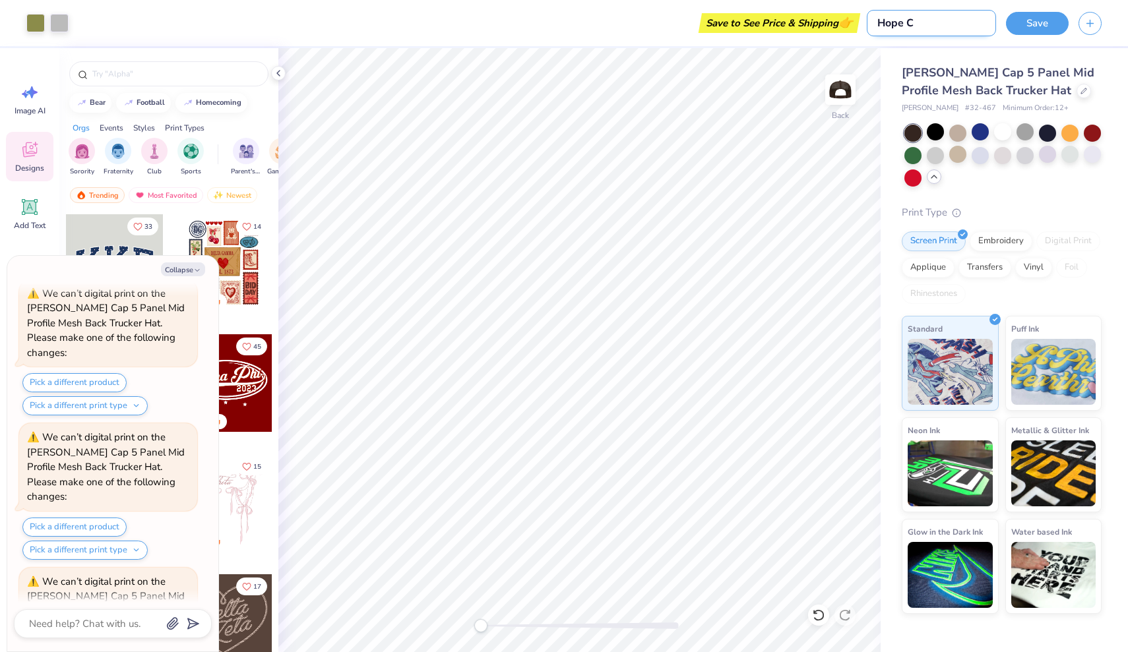
type textarea "x"
type input "Hope Ch"
type textarea "x"
type input "[PERSON_NAME]"
type textarea "x"
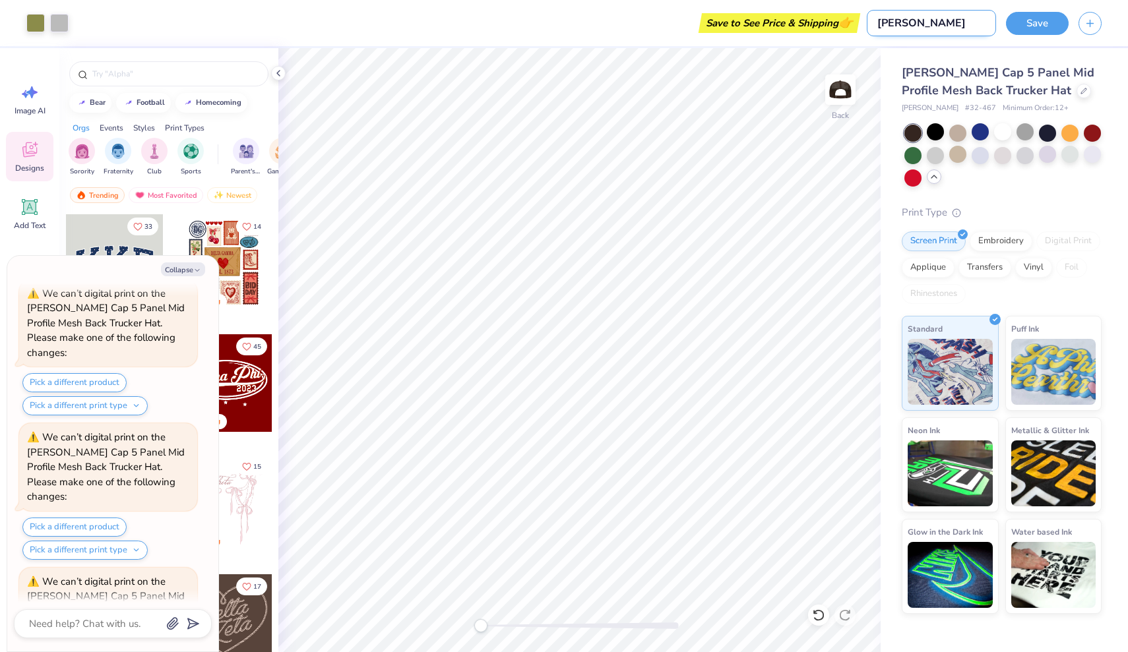
type input "[PERSON_NAME]"
type textarea "x"
type input "Hope Churc"
type textarea "x"
type input "[DEMOGRAPHIC_DATA]"
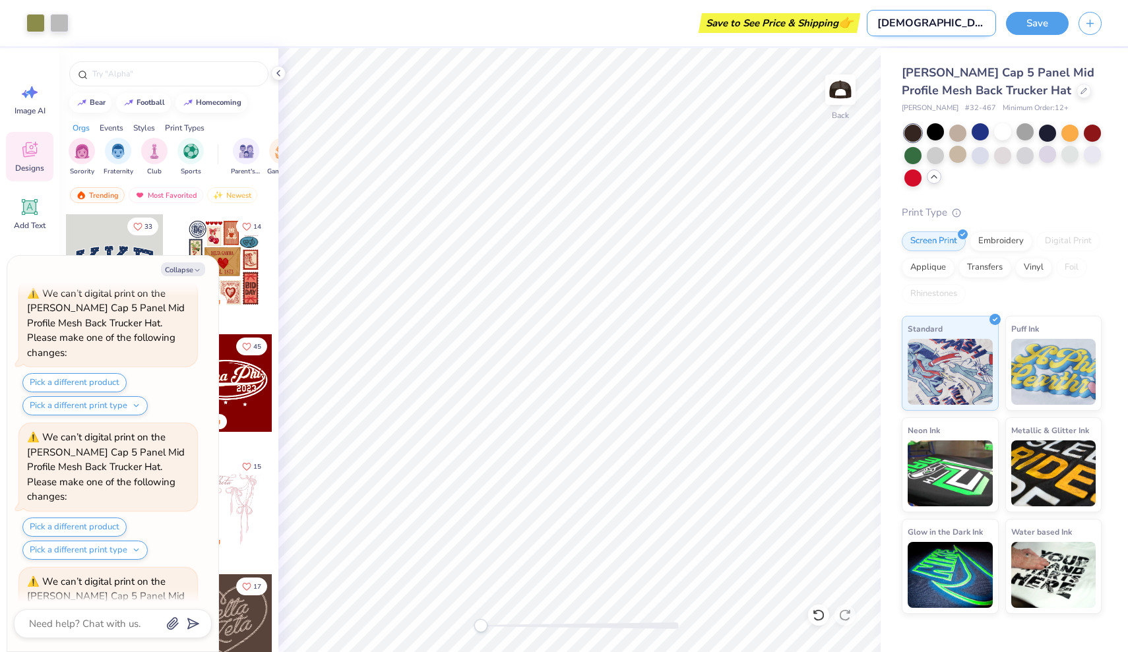
type textarea "x"
type input "[DEMOGRAPHIC_DATA]"
type textarea "x"
type input "Hope [DEMOGRAPHIC_DATA] W"
type textarea "x"
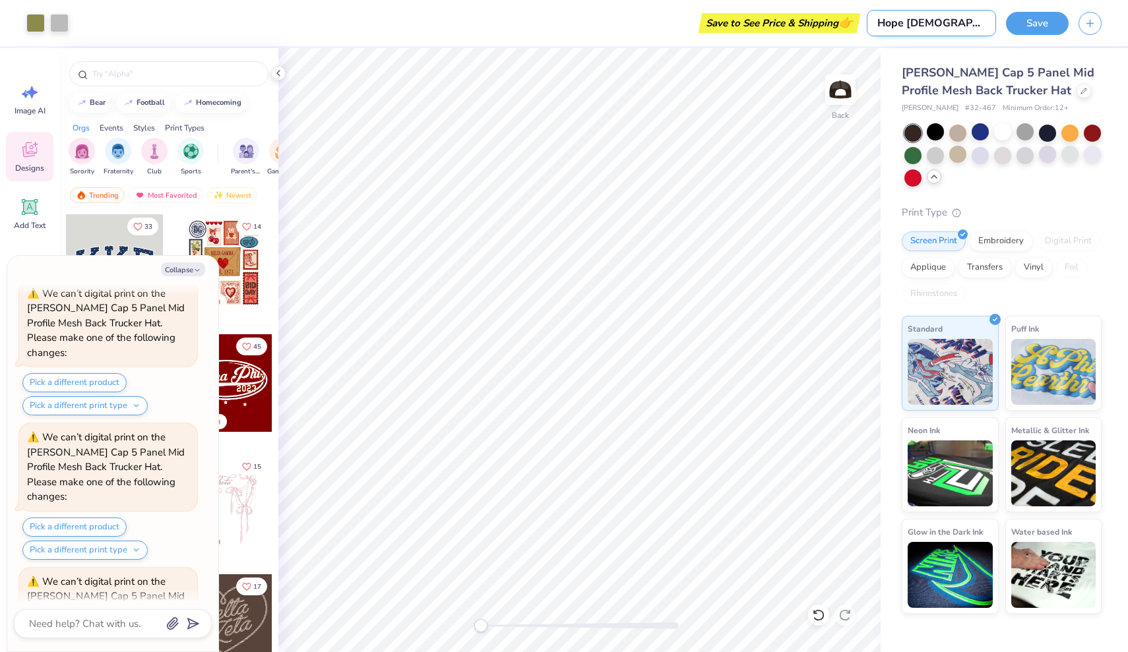
type input "Hope [DEMOGRAPHIC_DATA] Wo"
type textarea "x"
type input "Hope [DEMOGRAPHIC_DATA] Wor"
type textarea "x"
type input "Hope [DEMOGRAPHIC_DATA] Wors"
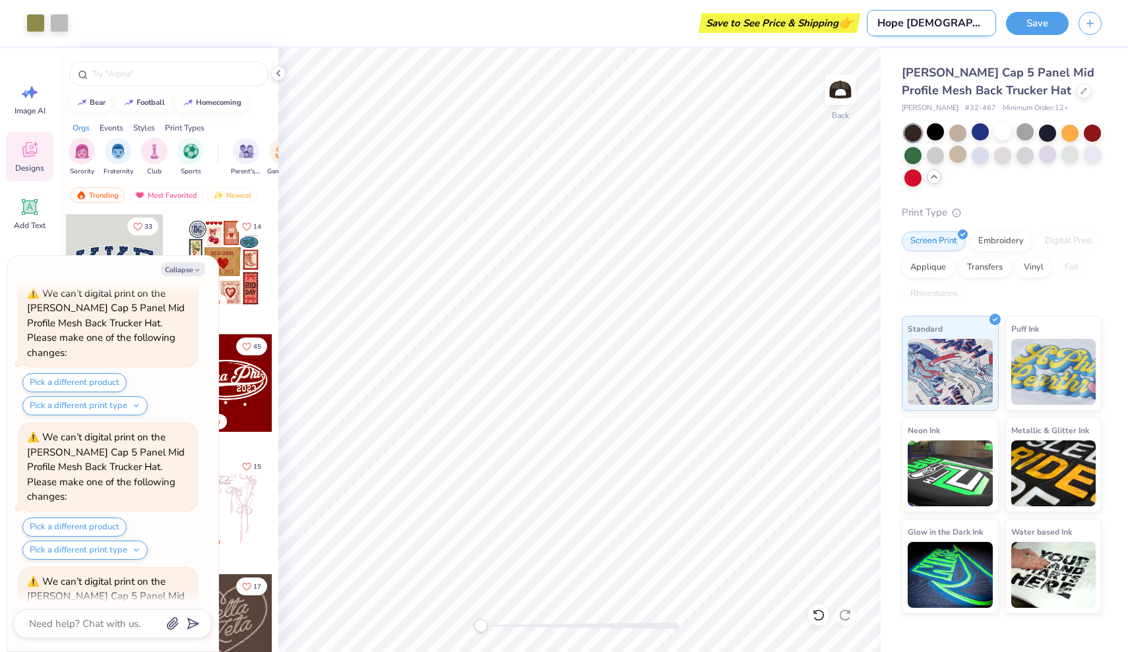
type textarea "x"
type input "Hope [DEMOGRAPHIC_DATA] Worsh"
type textarea "x"
type input "Hope [DEMOGRAPHIC_DATA] Worsho"
type textarea "x"
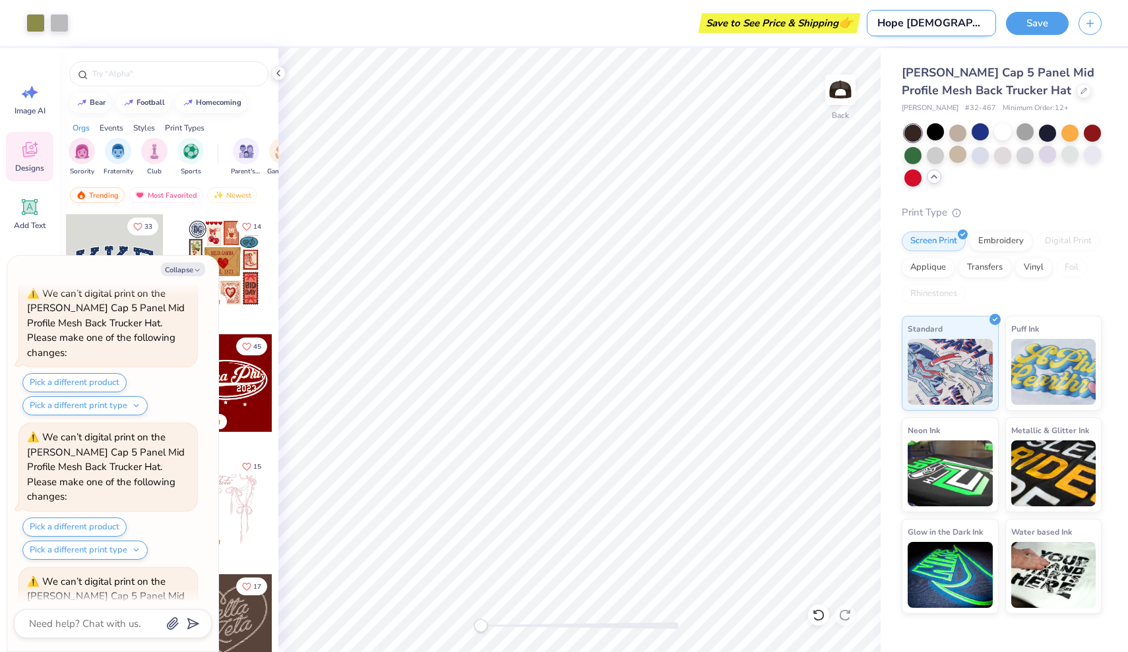
type input "Hope [DEMOGRAPHIC_DATA] Worshop"
type textarea "x"
type input "Hope [DEMOGRAPHIC_DATA] Worship"
type textarea "x"
type input "Hope [DEMOGRAPHIC_DATA] Worship H"
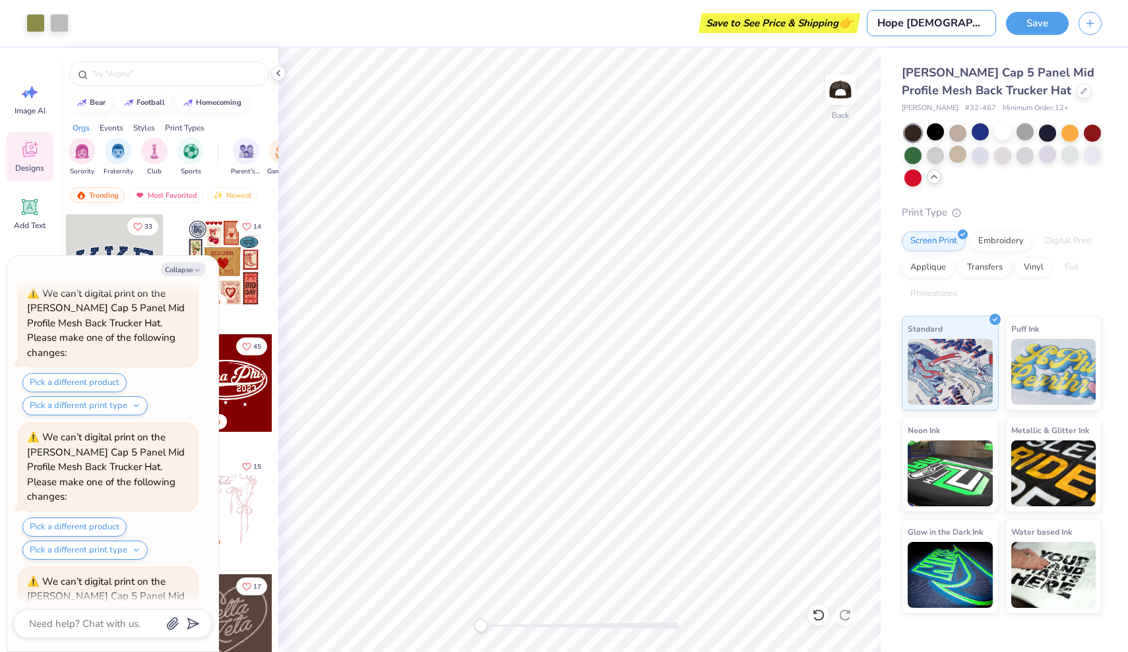
type textarea "x"
type input "Hope [DEMOGRAPHIC_DATA] Worship Ha"
type textarea "x"
type input "Hope [DEMOGRAPHIC_DATA] Worship Hat"
type textarea "x"
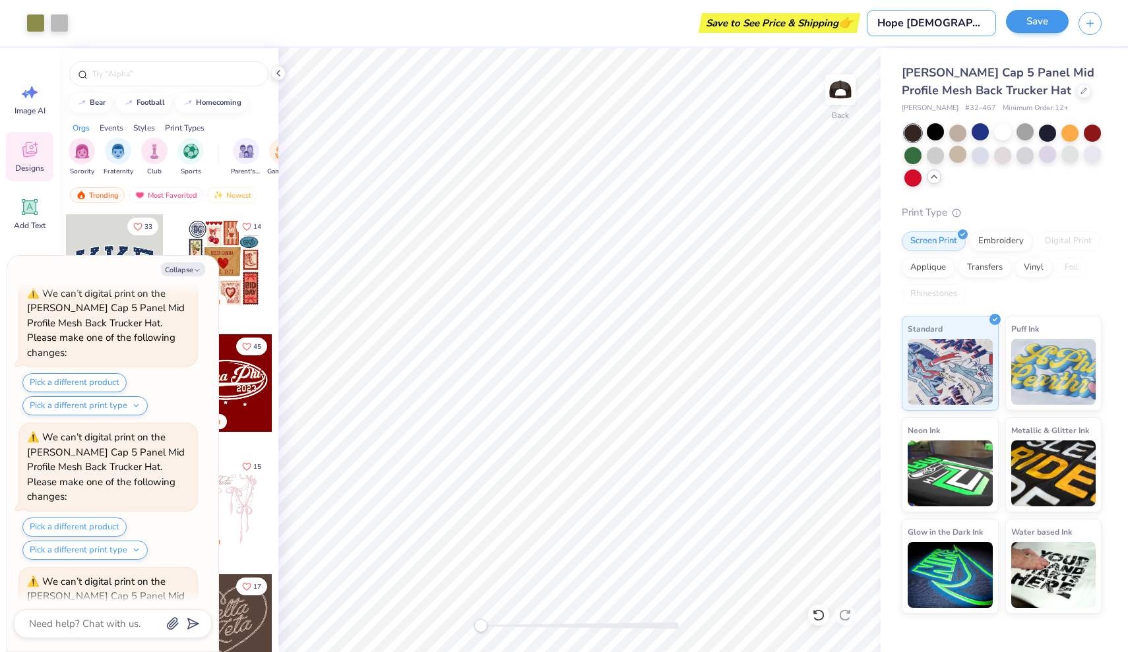
type input "Hope [DEMOGRAPHIC_DATA] Worship Hat"
click at [1058, 28] on button "Save" at bounding box center [1037, 21] width 63 height 23
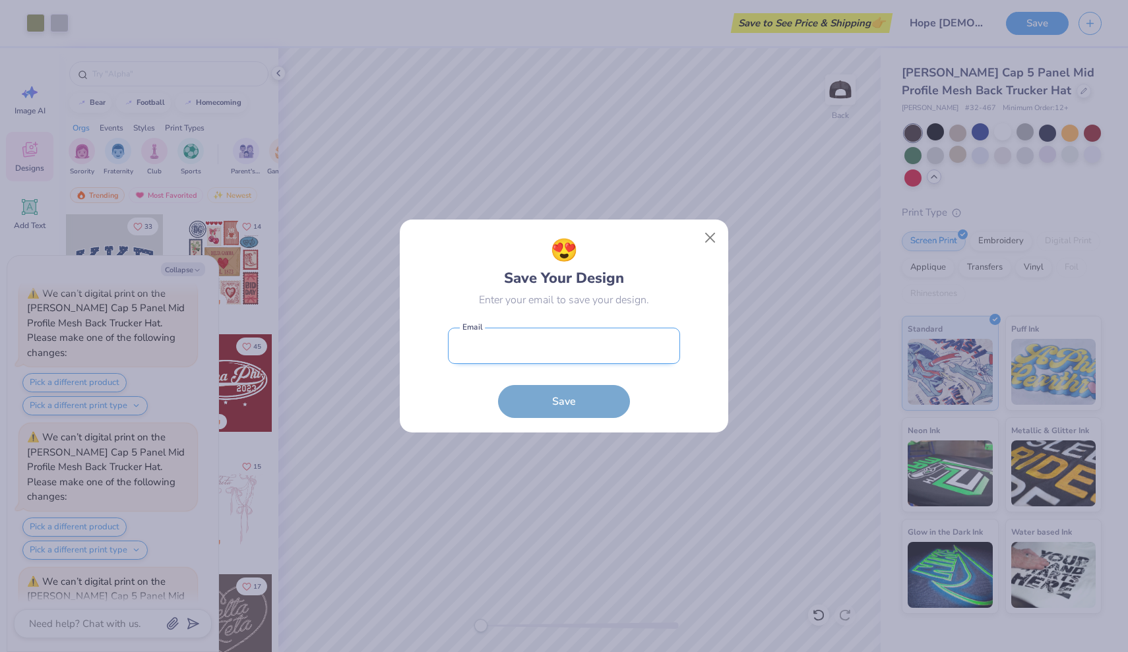
click at [596, 350] on input "email" at bounding box center [564, 346] width 232 height 36
type input "jadoncherry"
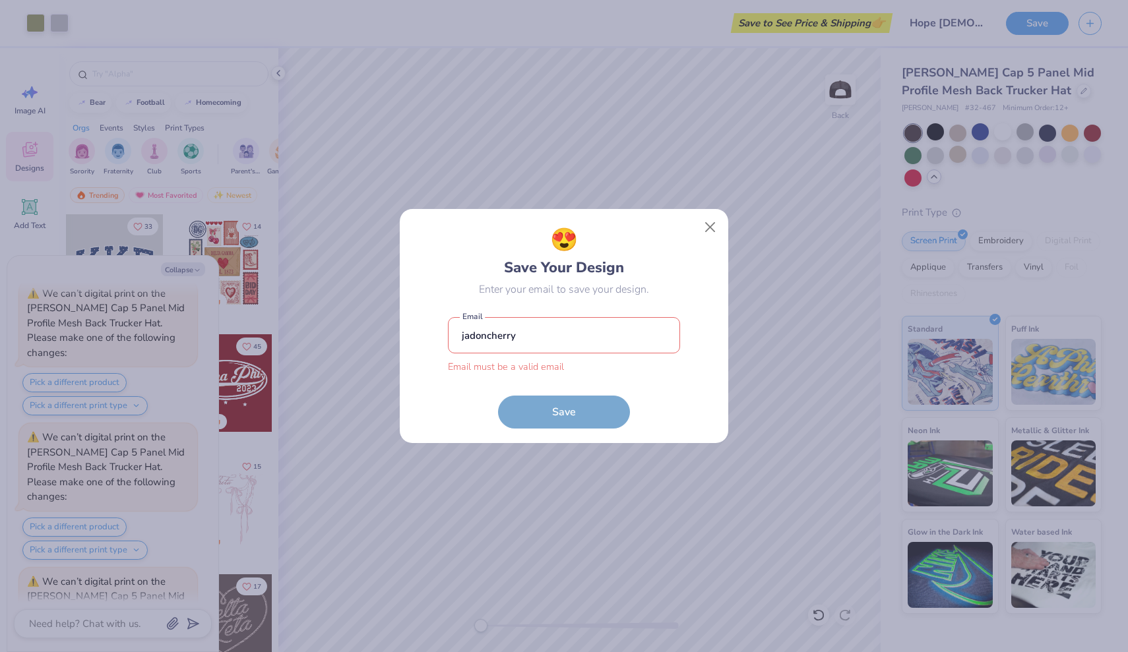
type textarea "x"
click at [633, 327] on input "jadoncherry" at bounding box center [564, 335] width 232 height 36
click at [628, 327] on input "jadoncherry" at bounding box center [564, 335] width 232 height 36
click at [600, 334] on input "jadoncherry" at bounding box center [564, 335] width 232 height 36
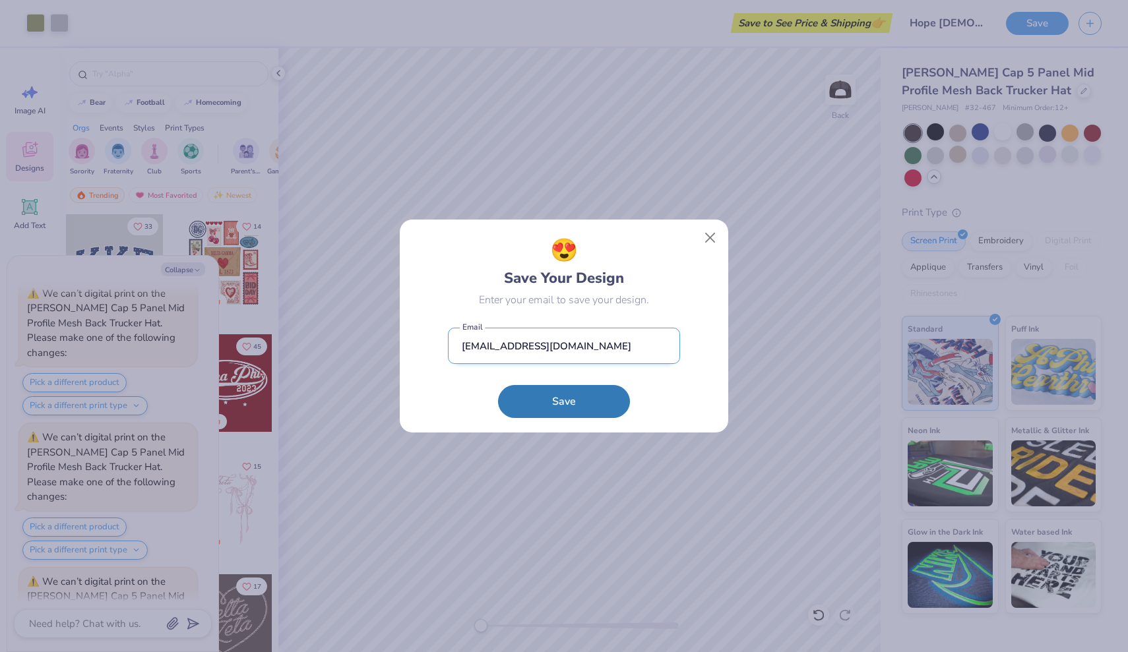
type input "[EMAIL_ADDRESS][DOMAIN_NAME]"
click at [564, 401] on button "Save" at bounding box center [564, 401] width 132 height 33
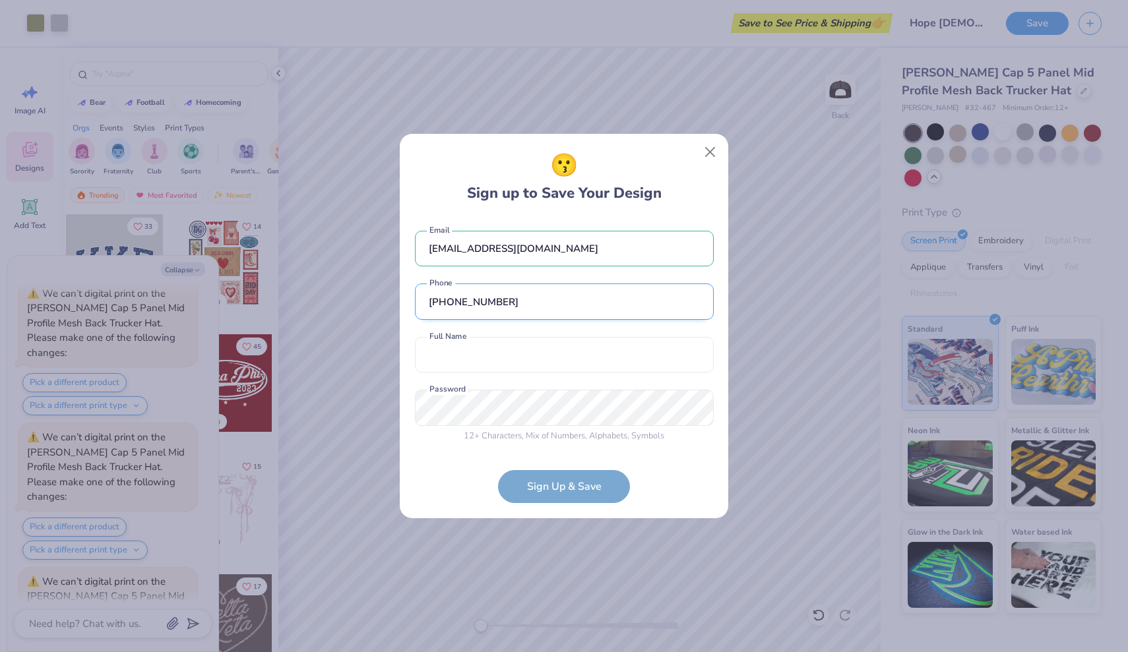
type input "[PHONE_NUMBER]"
type input "j"
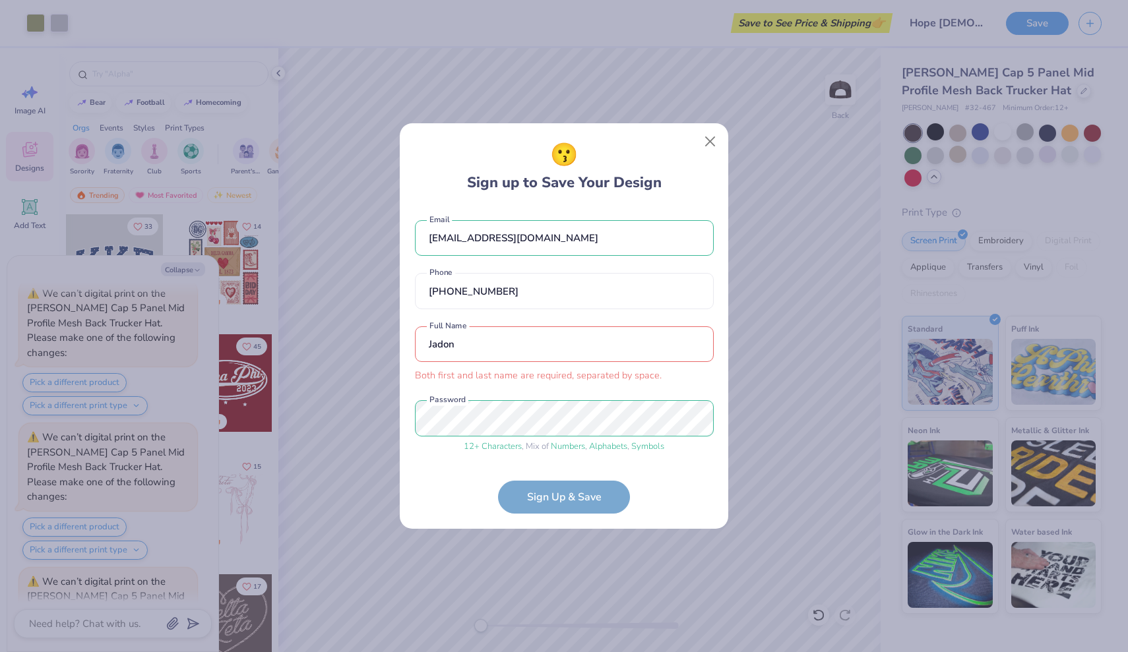
click at [523, 356] on input "Jadon" at bounding box center [564, 345] width 299 height 36
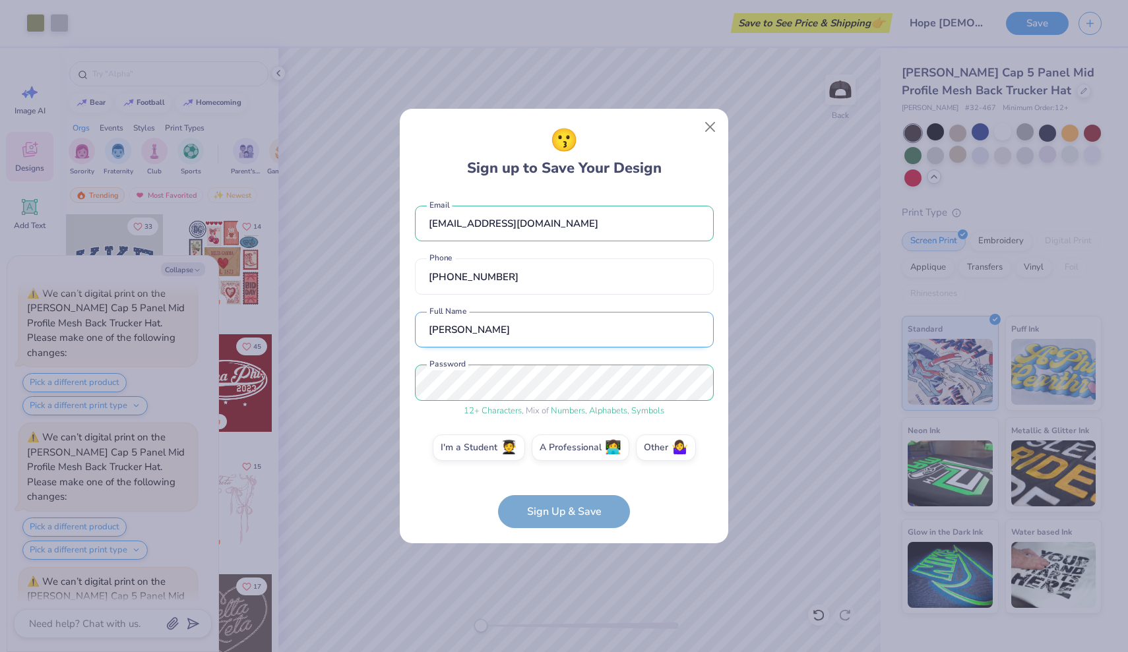
type input "[PERSON_NAME]"
click at [605, 441] on span "👩‍💻" at bounding box center [613, 446] width 16 height 15
click at [569, 447] on input "A Professional 👩‍💻" at bounding box center [564, 451] width 9 height 9
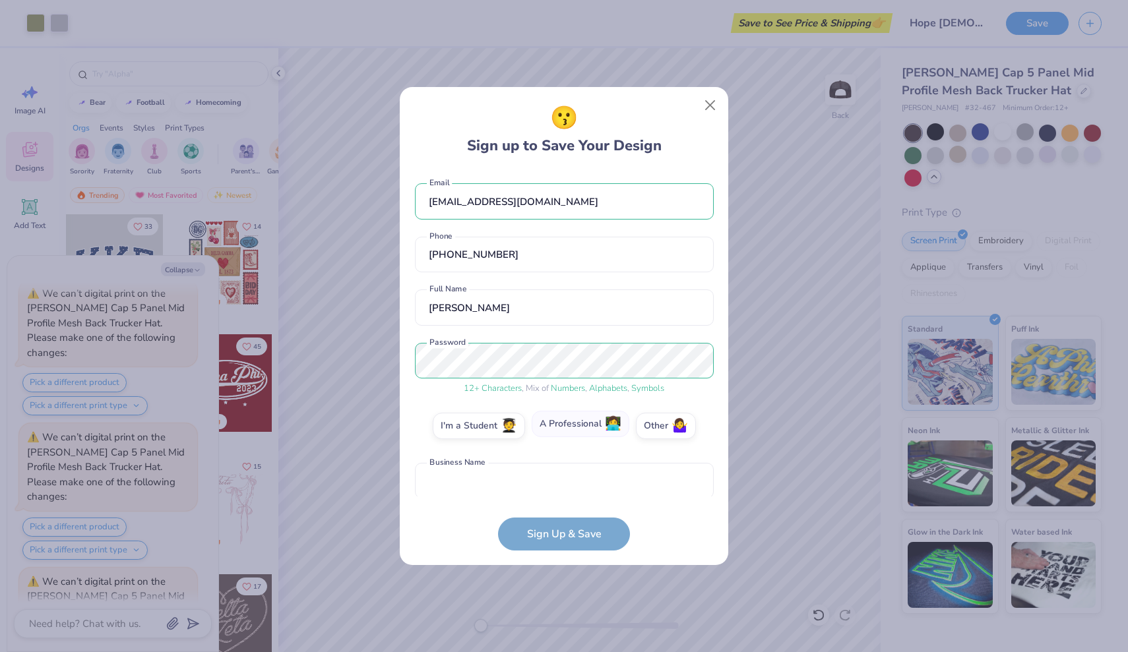
scroll to position [61, 0]
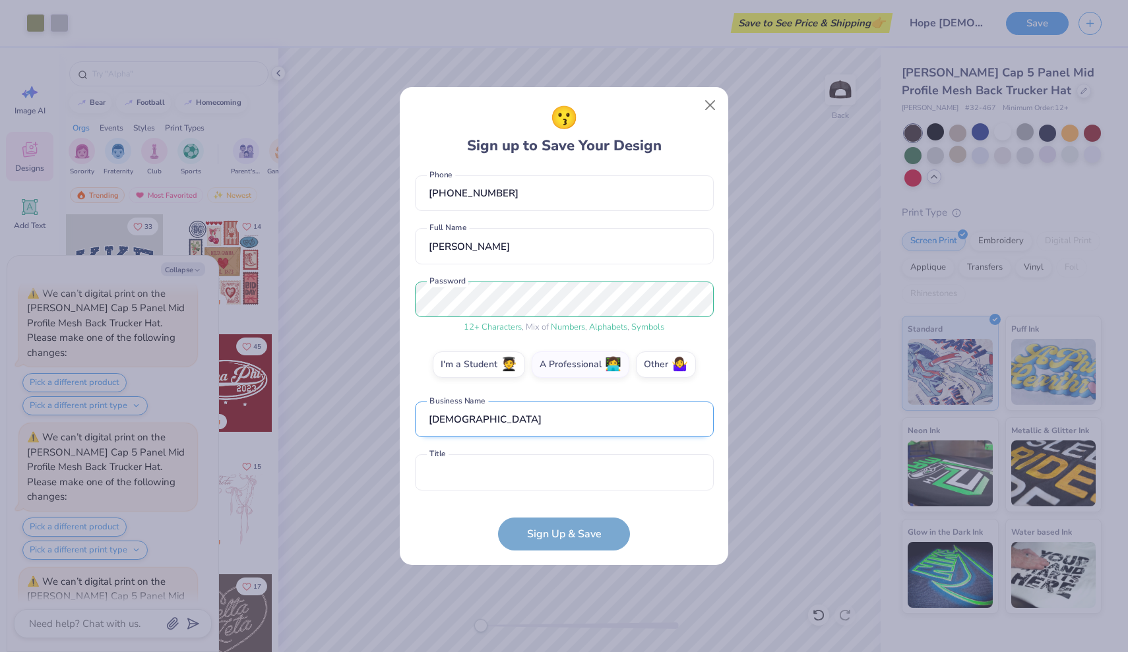
click at [588, 412] on input "[DEMOGRAPHIC_DATA]" at bounding box center [564, 420] width 299 height 36
type input "J"
click at [446, 416] on input "JCM Lessons" at bounding box center [564, 420] width 299 height 36
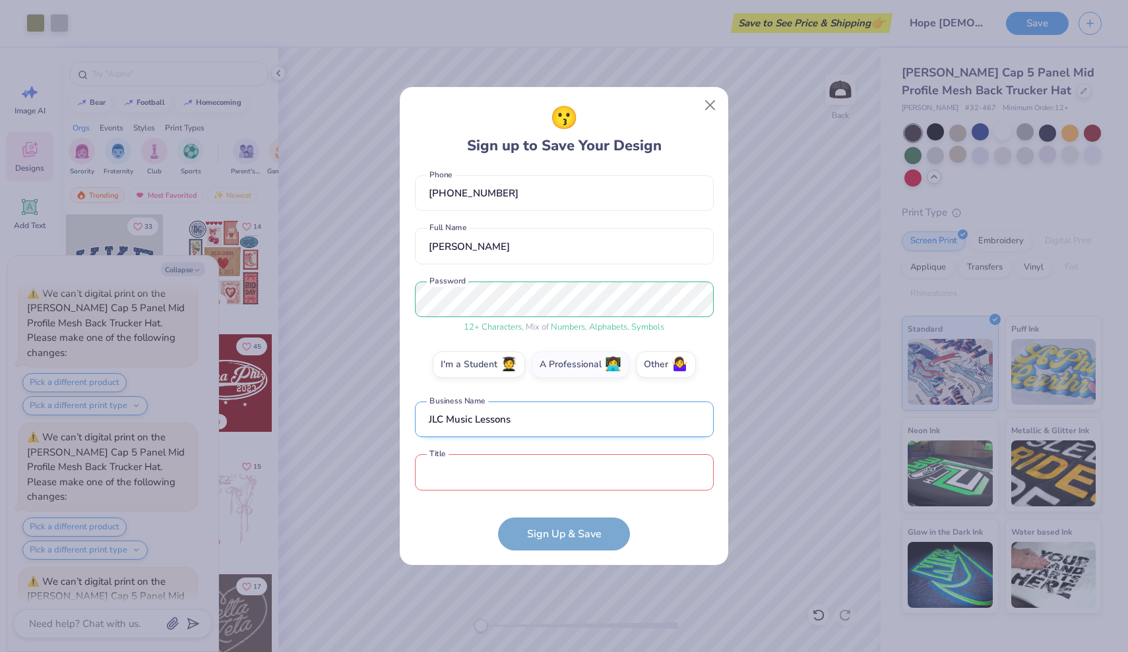
click at [520, 421] on input "JLC Music Lessons" at bounding box center [564, 420] width 299 height 36
click at [521, 421] on input "JLC Music Lessons" at bounding box center [564, 420] width 299 height 36
click at [484, 414] on input "JLC Music Lessons" at bounding box center [564, 420] width 299 height 36
click at [476, 415] on input "JLC Music Lessons" at bounding box center [564, 420] width 299 height 36
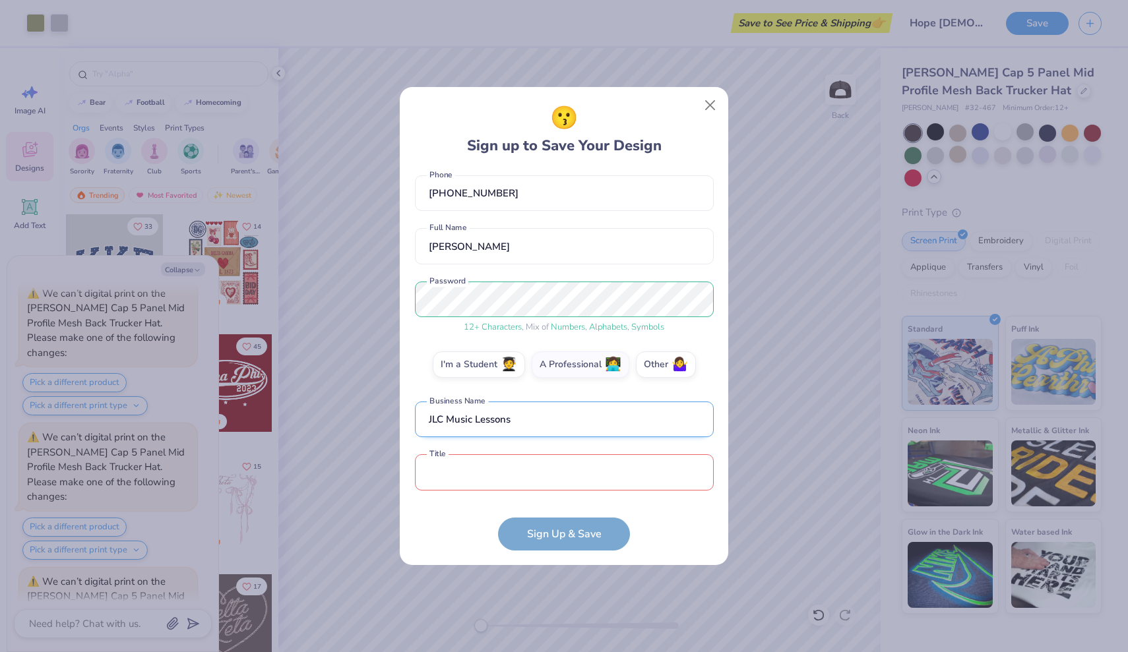
drag, startPoint x: 476, startPoint y: 415, endPoint x: 507, endPoint y: 416, distance: 31.0
click at [507, 416] on input "JLC Music Lessons" at bounding box center [564, 420] width 299 height 36
type input "JLC Music"
click at [477, 466] on input "text" at bounding box center [564, 473] width 299 height 36
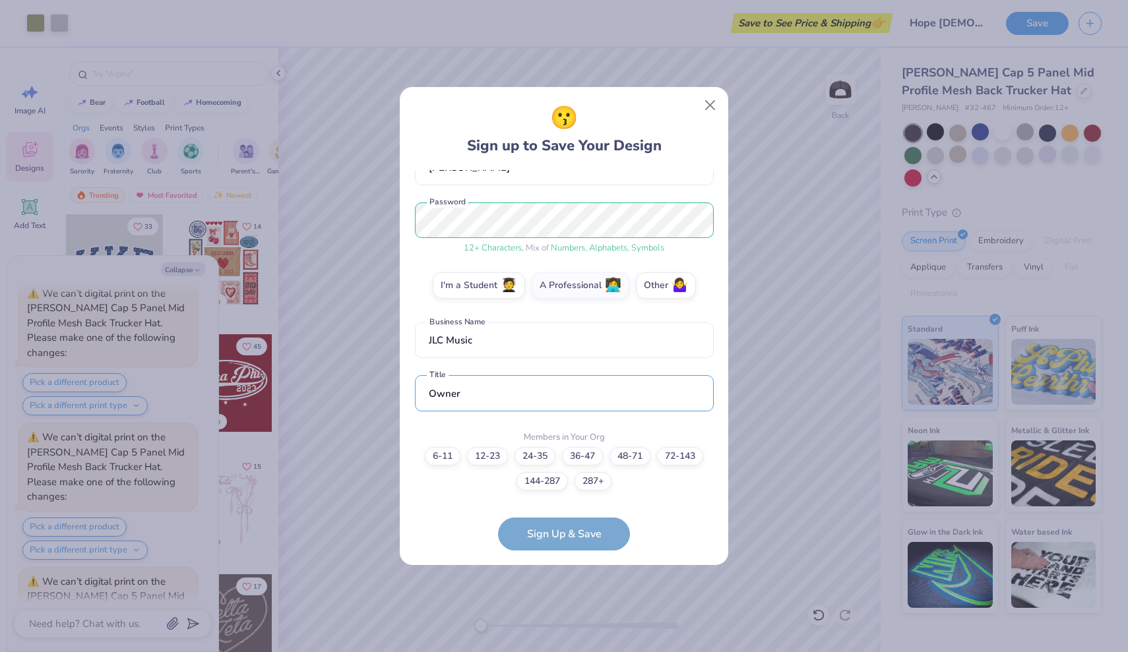
type input "Owner"
click at [559, 535] on form "[EMAIL_ADDRESS][DOMAIN_NAME] Email [PHONE_NUMBER] Phone [PERSON_NAME] Full Name…" at bounding box center [564, 360] width 299 height 381
click at [447, 460] on label "6-11" at bounding box center [443, 454] width 36 height 18
click at [560, 606] on input "6-11" at bounding box center [564, 610] width 9 height 9
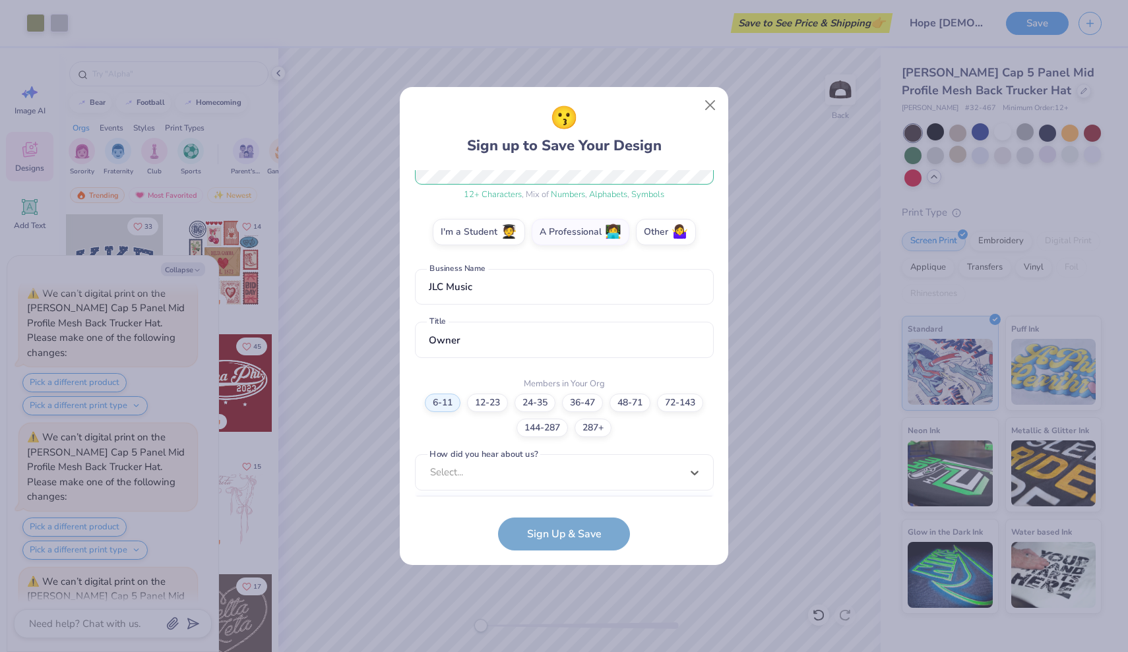
click at [523, 478] on div "option Pinterest focused, 1 of 15. 15 results available. Use Up and Down to cho…" at bounding box center [564, 575] width 299 height 241
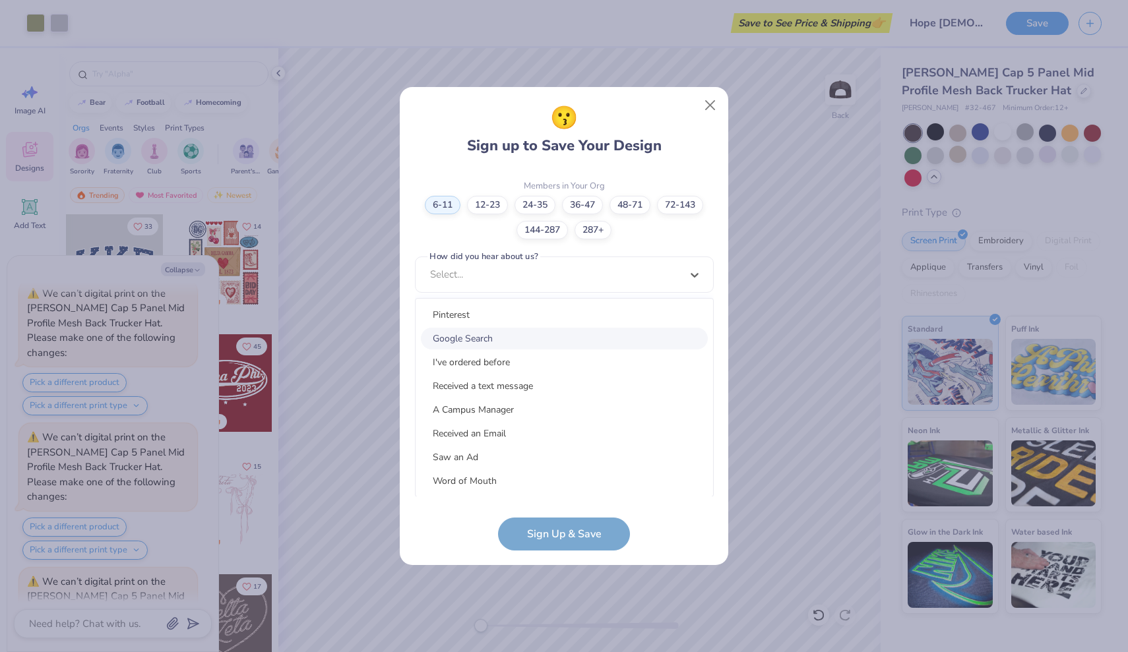
click at [542, 331] on div "Google Search" at bounding box center [564, 339] width 287 height 22
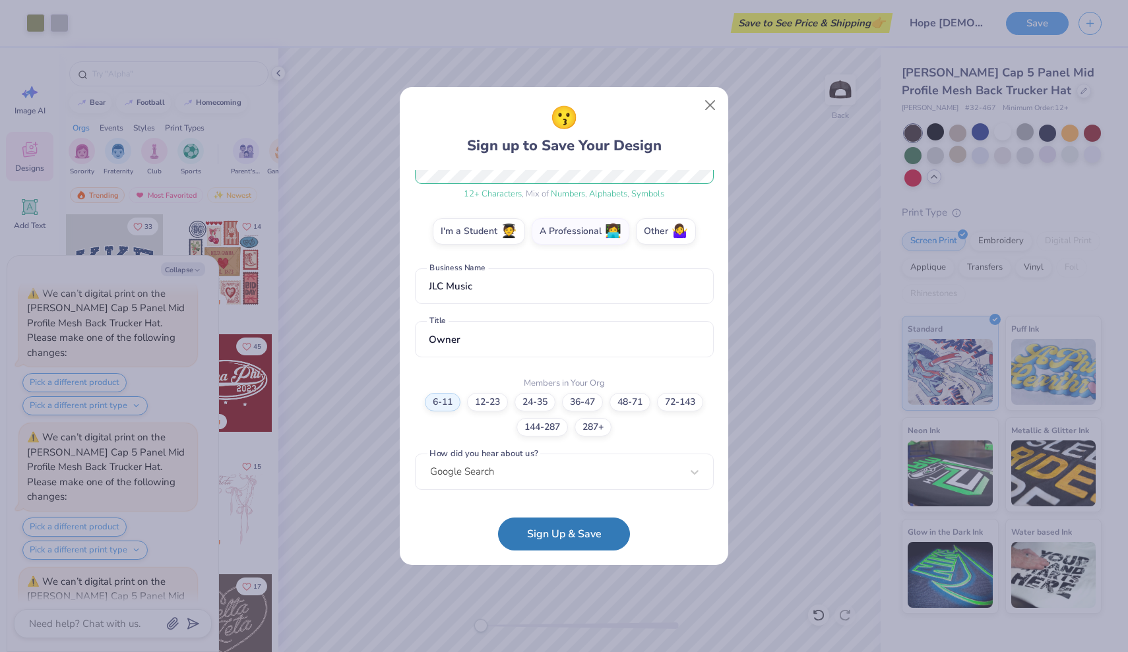
scroll to position [194, 0]
click at [550, 525] on button "Sign Up & Save" at bounding box center [564, 531] width 132 height 33
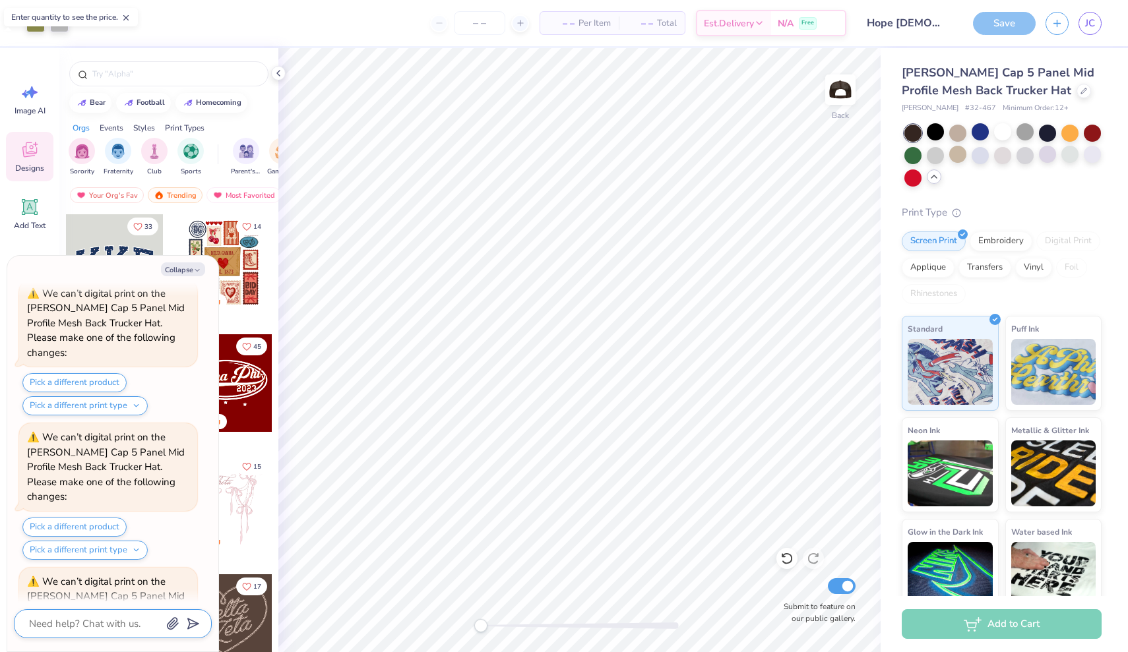
scroll to position [2104, 0]
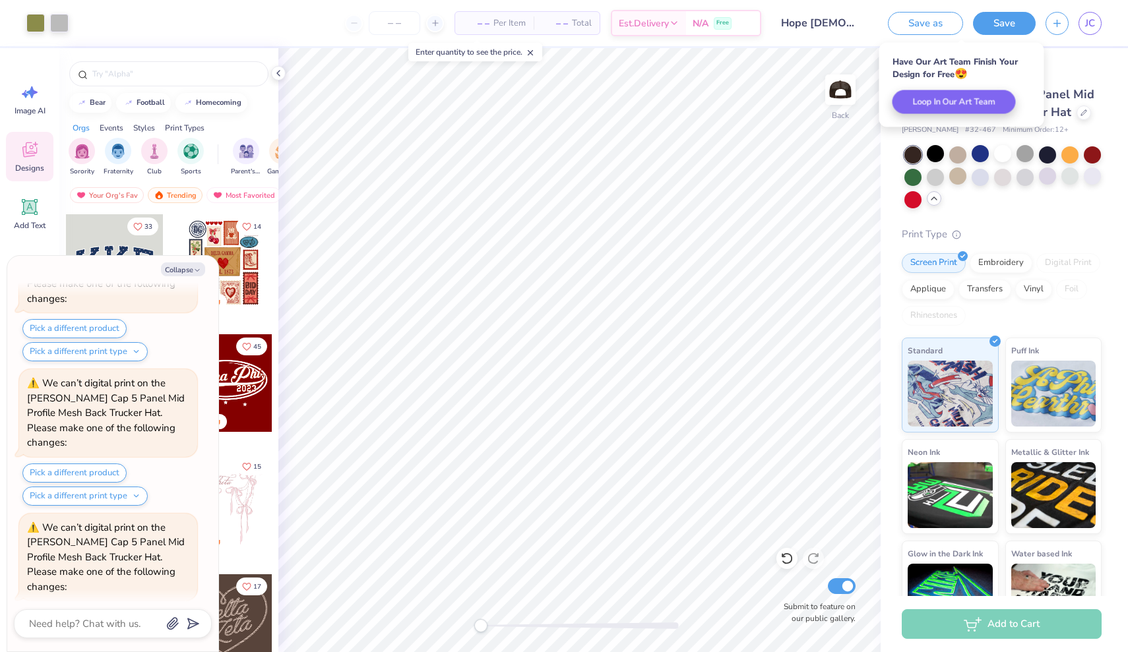
click at [935, 153] on div at bounding box center [935, 153] width 17 height 17
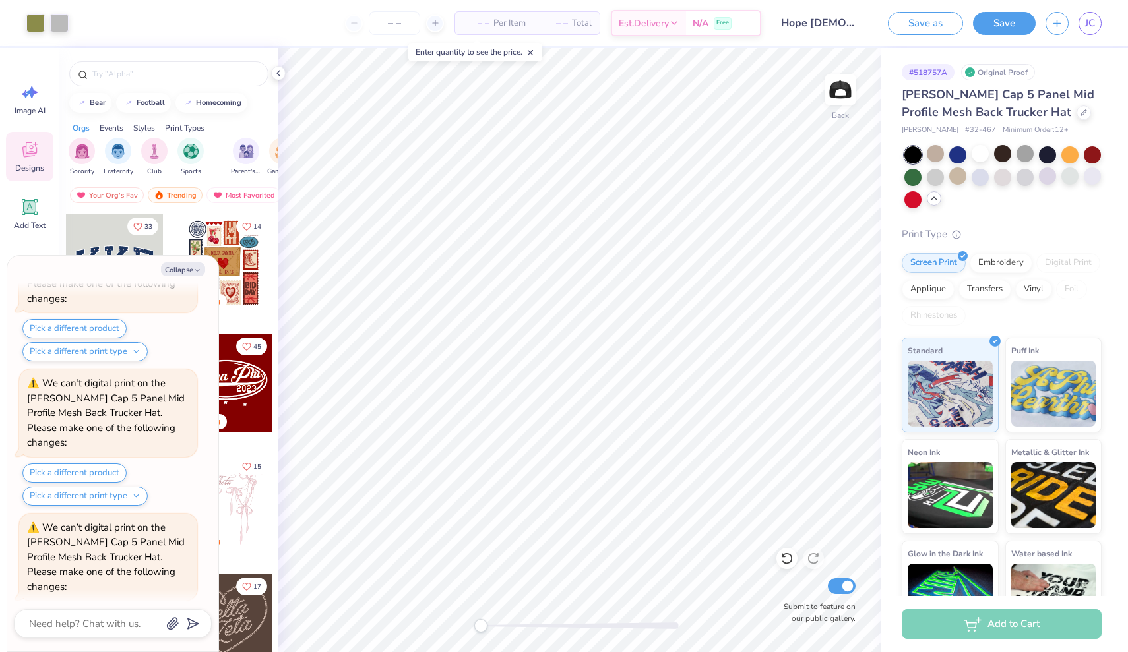
click at [943, 154] on div at bounding box center [935, 153] width 17 height 17
click at [959, 156] on div at bounding box center [957, 153] width 17 height 17
click at [979, 154] on div at bounding box center [980, 153] width 17 height 17
click at [999, 157] on div at bounding box center [1002, 153] width 17 height 17
click at [1017, 152] on div at bounding box center [1025, 153] width 17 height 17
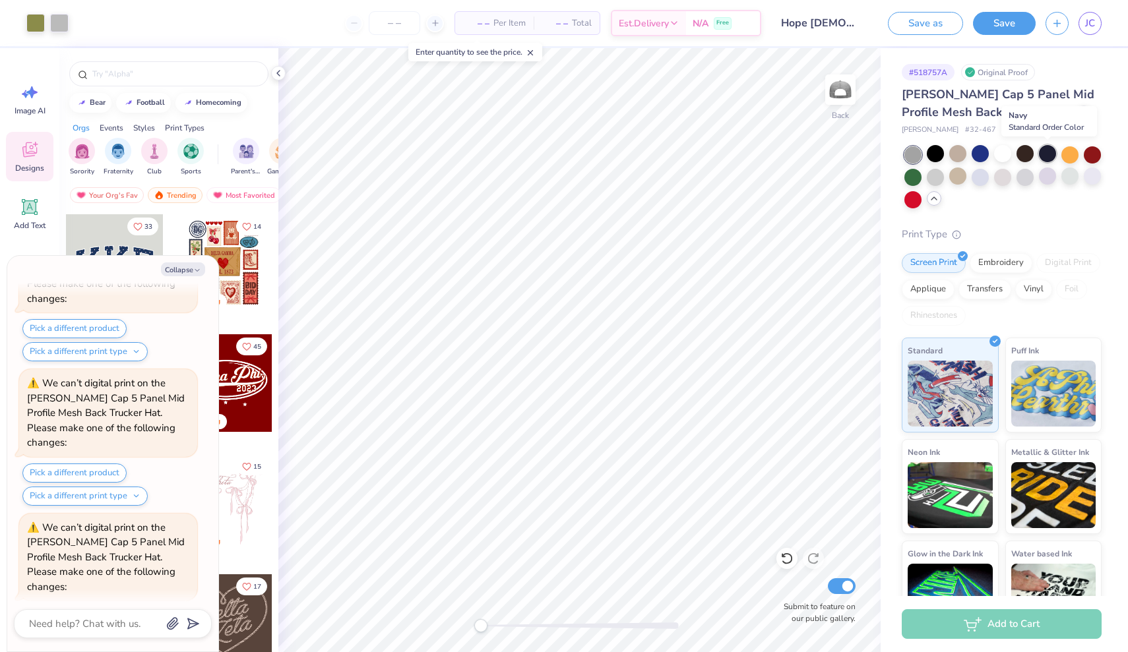
click at [1040, 151] on div at bounding box center [1047, 153] width 17 height 17
click at [1030, 150] on div at bounding box center [1025, 153] width 17 height 17
click at [912, 149] on div at bounding box center [912, 154] width 17 height 17
click at [1048, 155] on div at bounding box center [1047, 153] width 17 height 17
click at [1069, 156] on div at bounding box center [1069, 153] width 17 height 17
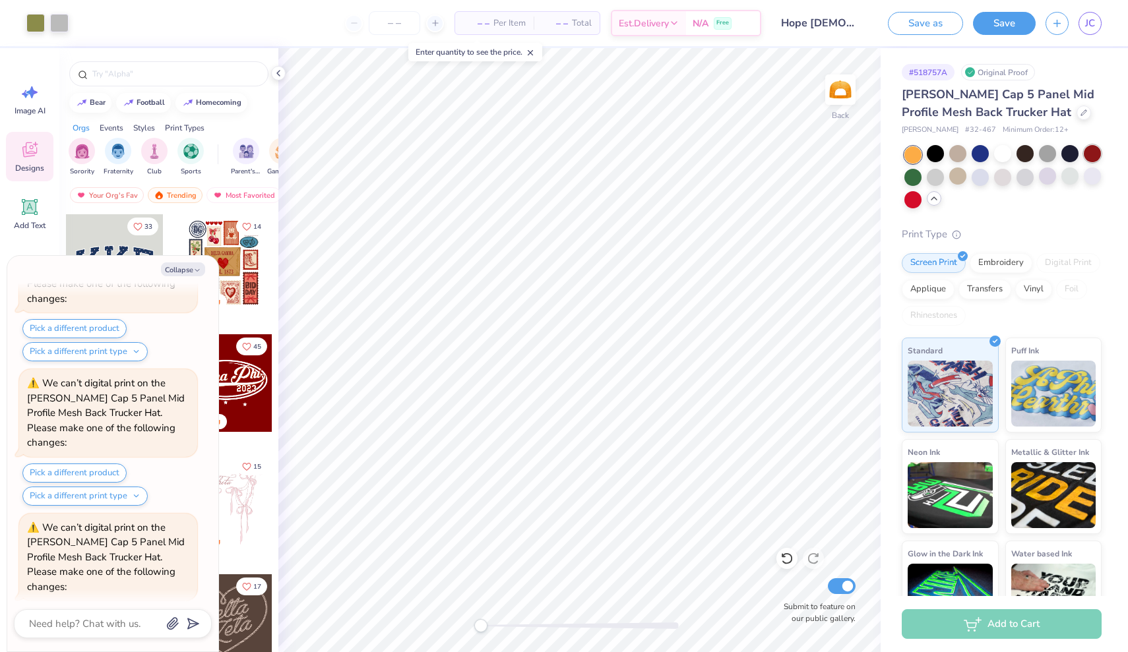
click at [1096, 147] on div at bounding box center [1092, 153] width 17 height 17
click at [1096, 177] on div at bounding box center [1092, 176] width 17 height 17
click at [1069, 181] on div at bounding box center [1069, 176] width 17 height 17
click at [1044, 181] on div at bounding box center [1047, 176] width 17 height 17
click at [1027, 179] on div at bounding box center [1025, 176] width 17 height 17
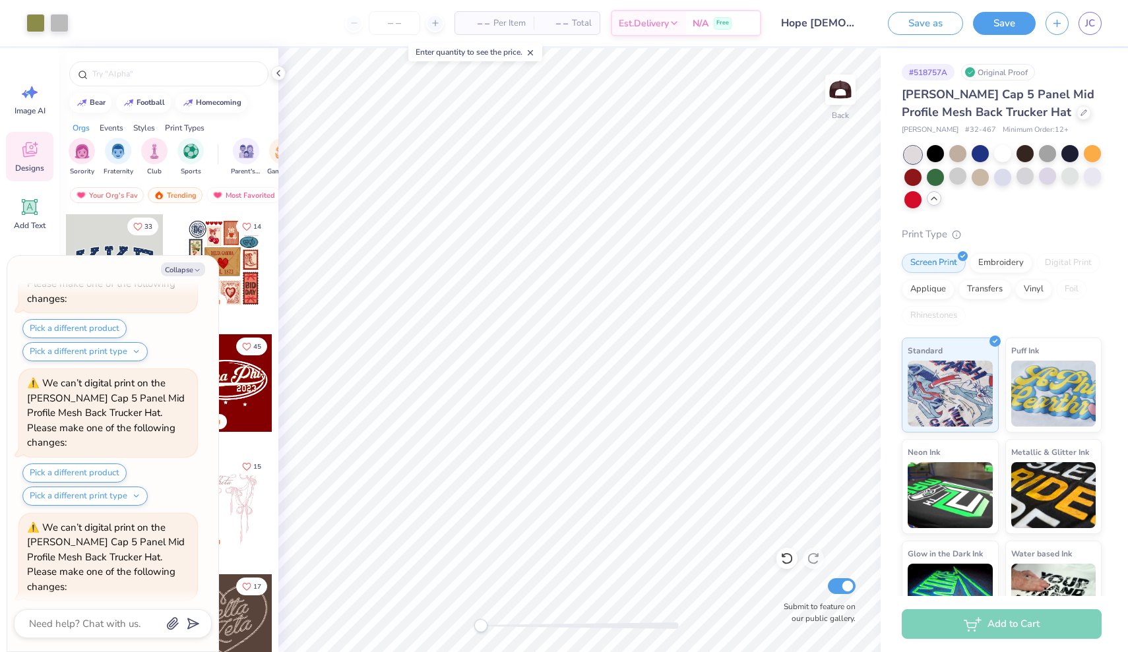
click at [999, 181] on div at bounding box center [1002, 177] width 17 height 17
click at [978, 184] on div at bounding box center [980, 176] width 17 height 17
click at [946, 173] on div at bounding box center [1002, 177] width 197 height 62
click at [955, 179] on div at bounding box center [957, 176] width 17 height 17
click at [920, 183] on div at bounding box center [912, 176] width 17 height 17
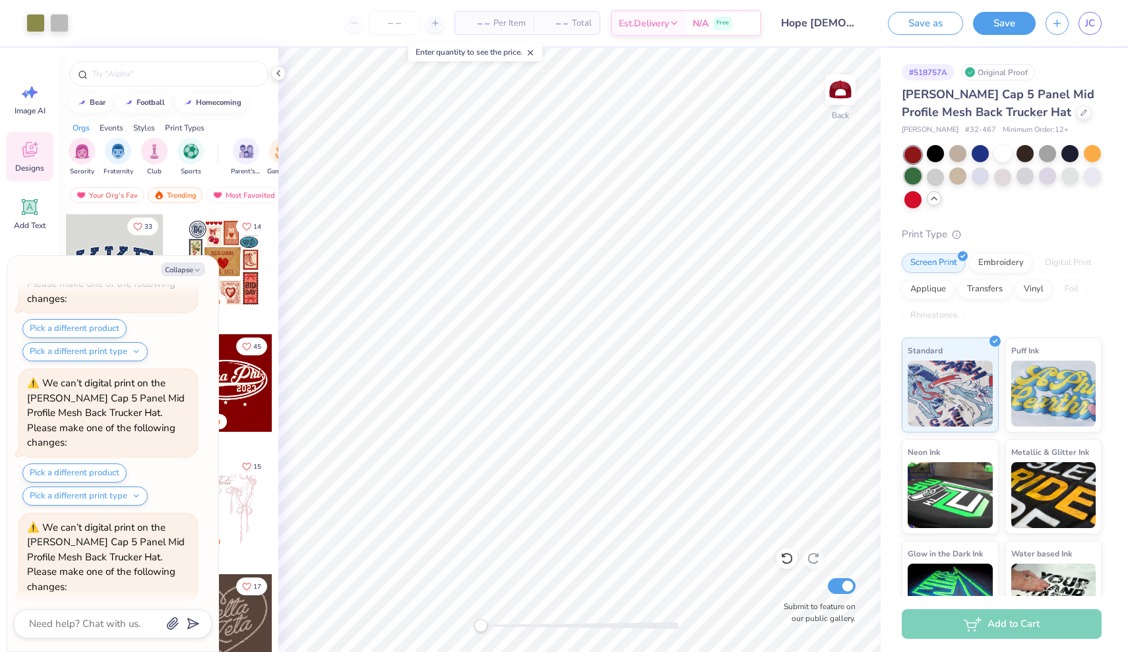
click at [910, 185] on div at bounding box center [912, 176] width 17 height 17
click at [908, 199] on div at bounding box center [912, 198] width 17 height 17
click at [945, 177] on div at bounding box center [1002, 177] width 197 height 62
click at [944, 177] on div at bounding box center [1002, 177] width 197 height 62
click at [941, 148] on div at bounding box center [935, 153] width 17 height 17
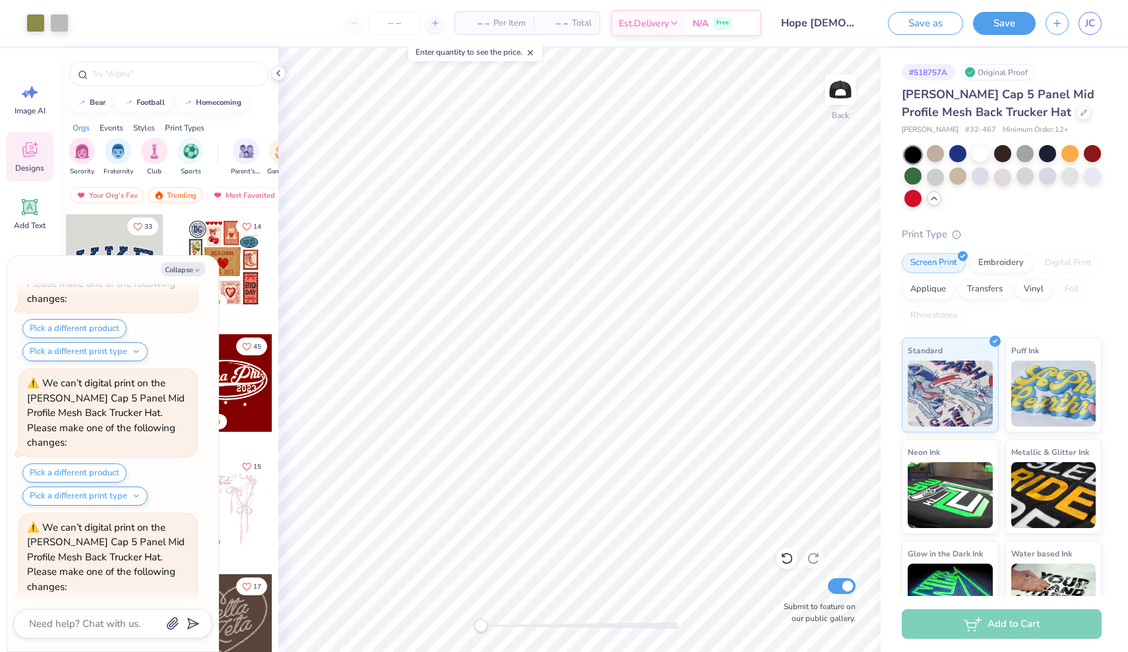
type textarea "x"
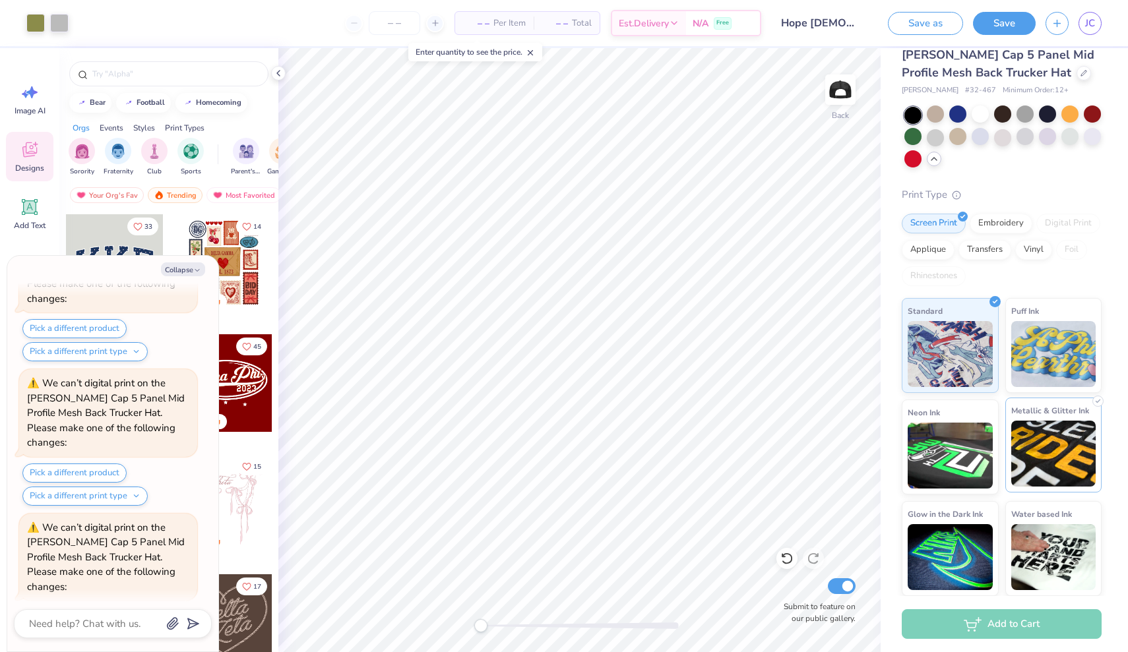
scroll to position [39, 0]
click at [1007, 623] on div "Add to Cart" at bounding box center [1002, 625] width 200 height 30
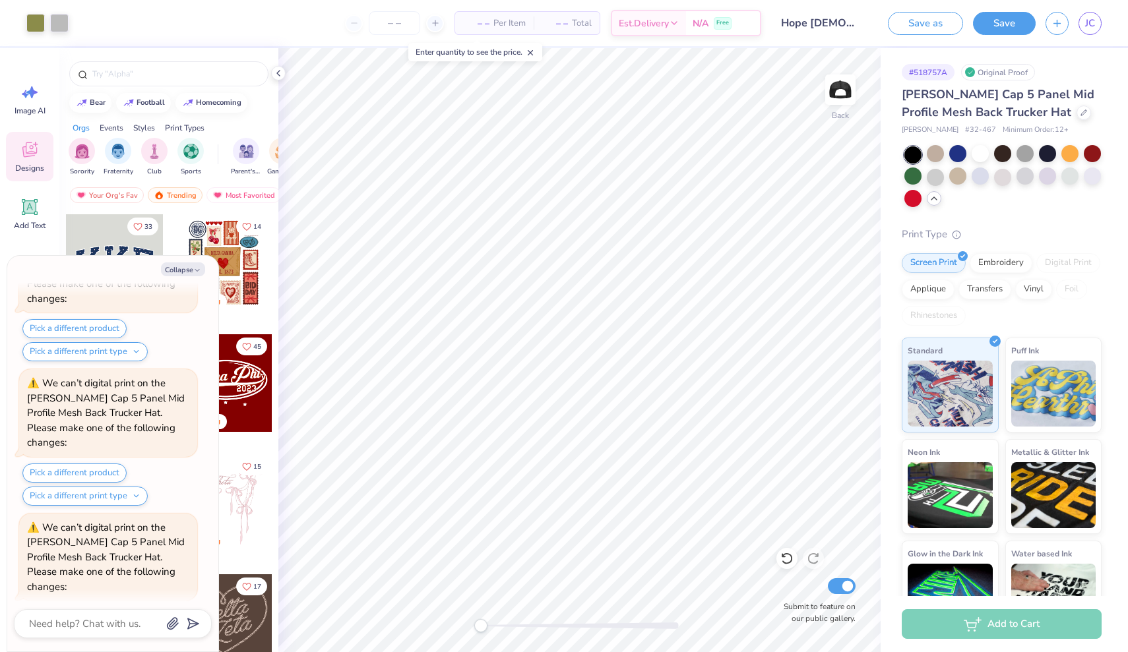
scroll to position [0, 0]
click at [401, 24] on input "number" at bounding box center [394, 23] width 51 height 24
type input "12"
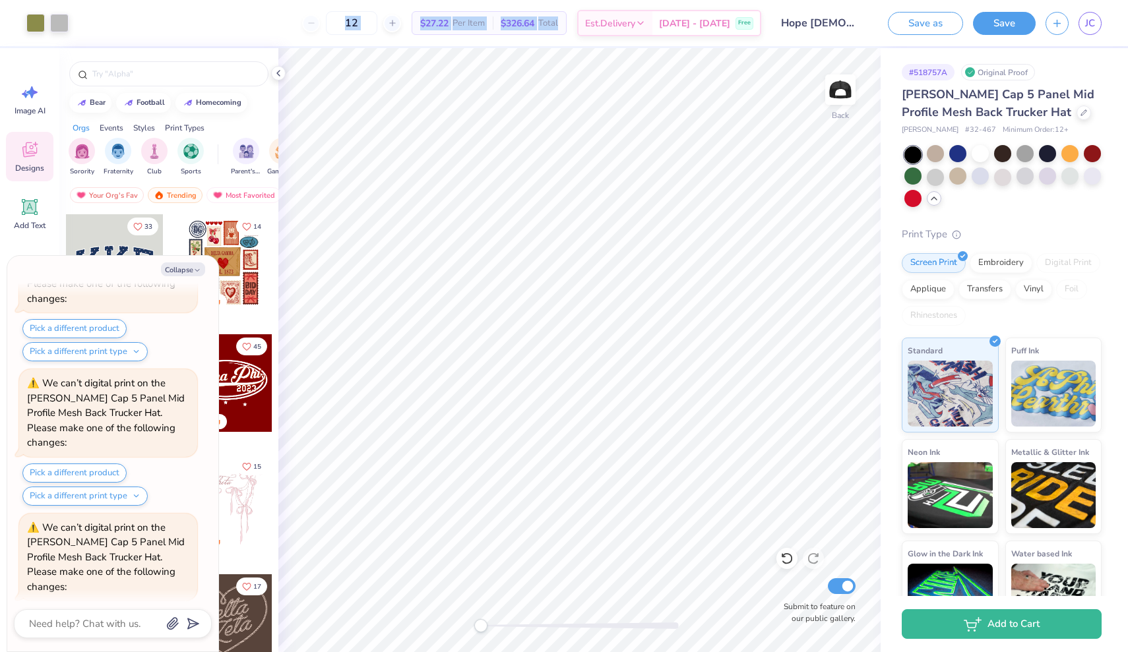
drag, startPoint x: 577, startPoint y: 17, endPoint x: 157, endPoint y: 29, distance: 420.4
click at [157, 29] on div "12 $27.22 Per Item $326.64 Total Est. Delivery [DATE] - [DATE] Free" at bounding box center [420, 23] width 683 height 46
type textarea "x"
